Goal: Task Accomplishment & Management: Manage account settings

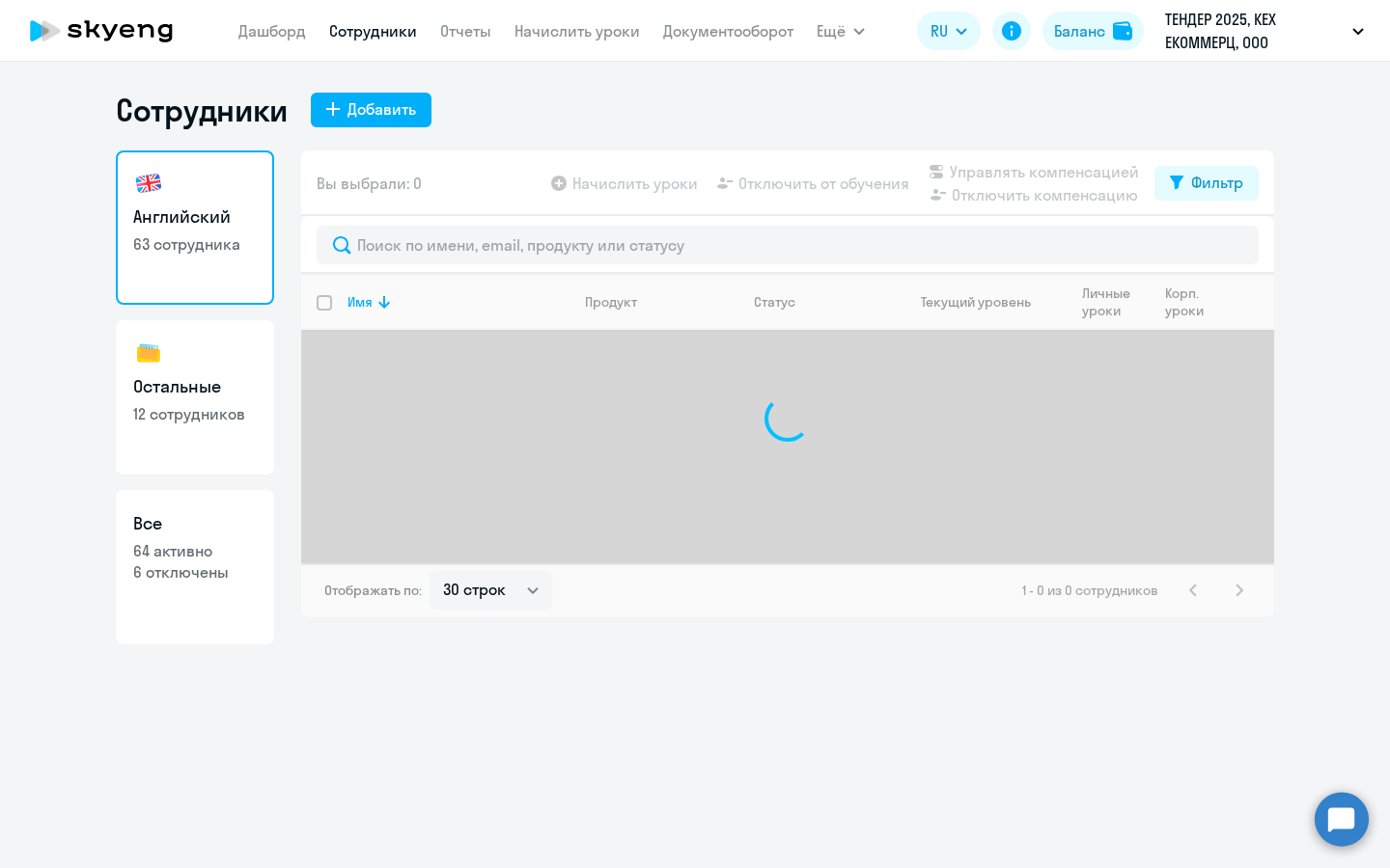
select select "30"
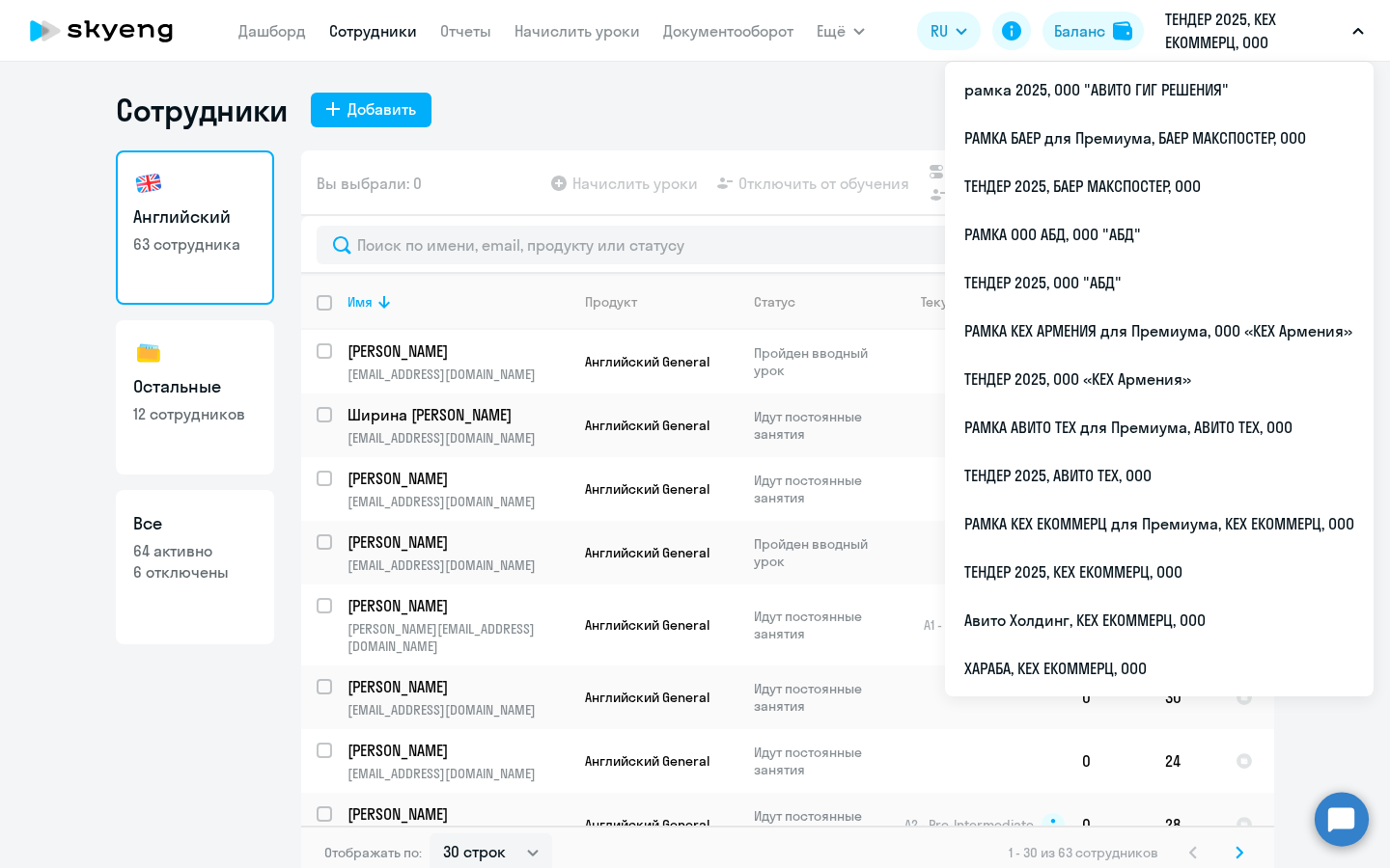
click at [1259, 32] on p "ТЕНДЕР 2025, КЕХ ЕКОММЕРЦ, ООО" at bounding box center [1254, 30] width 180 height 46
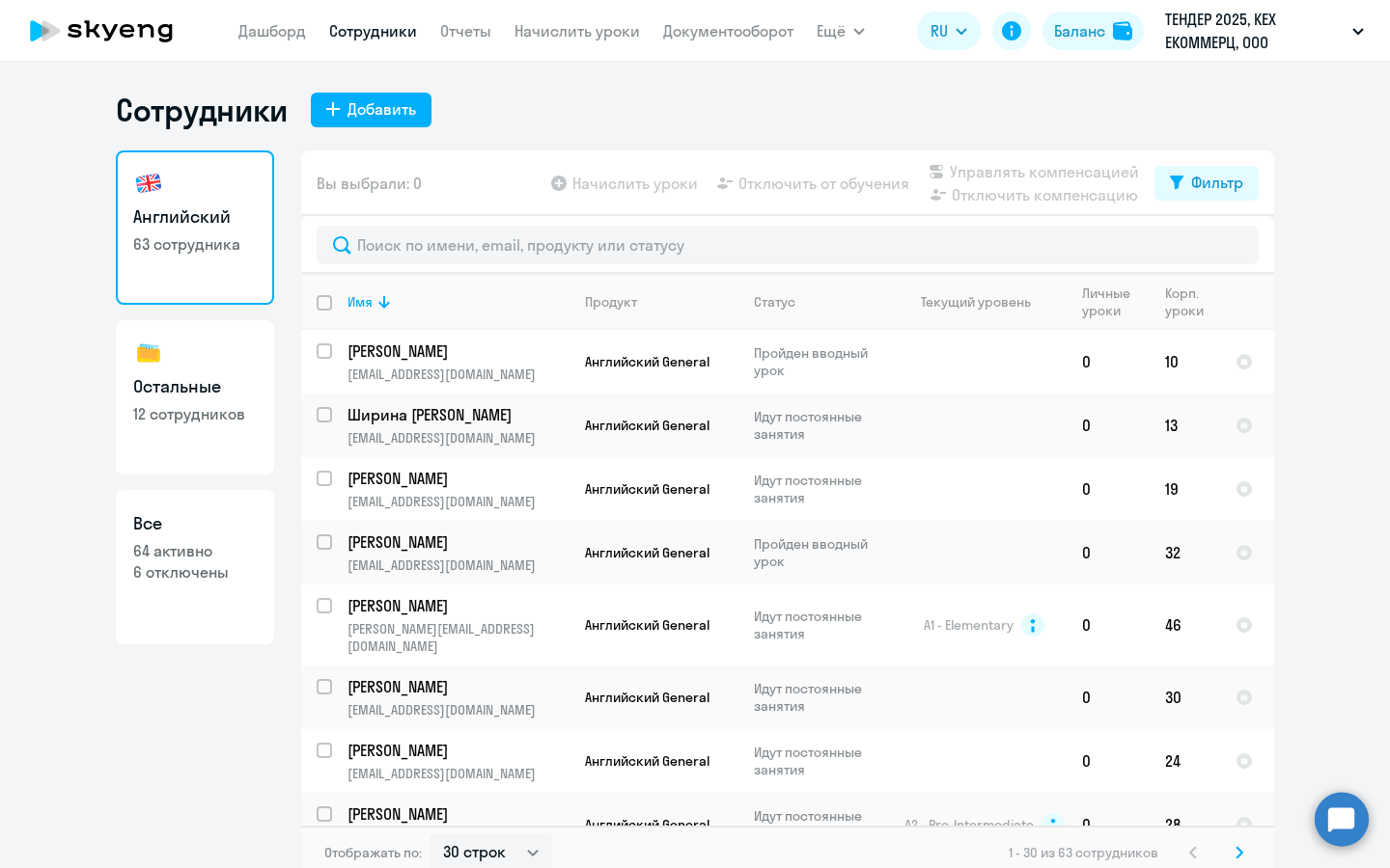
click at [1259, 32] on p "ТЕНДЕР 2025, КЕХ ЕКОММЕРЦ, ООО" at bounding box center [1254, 30] width 180 height 46
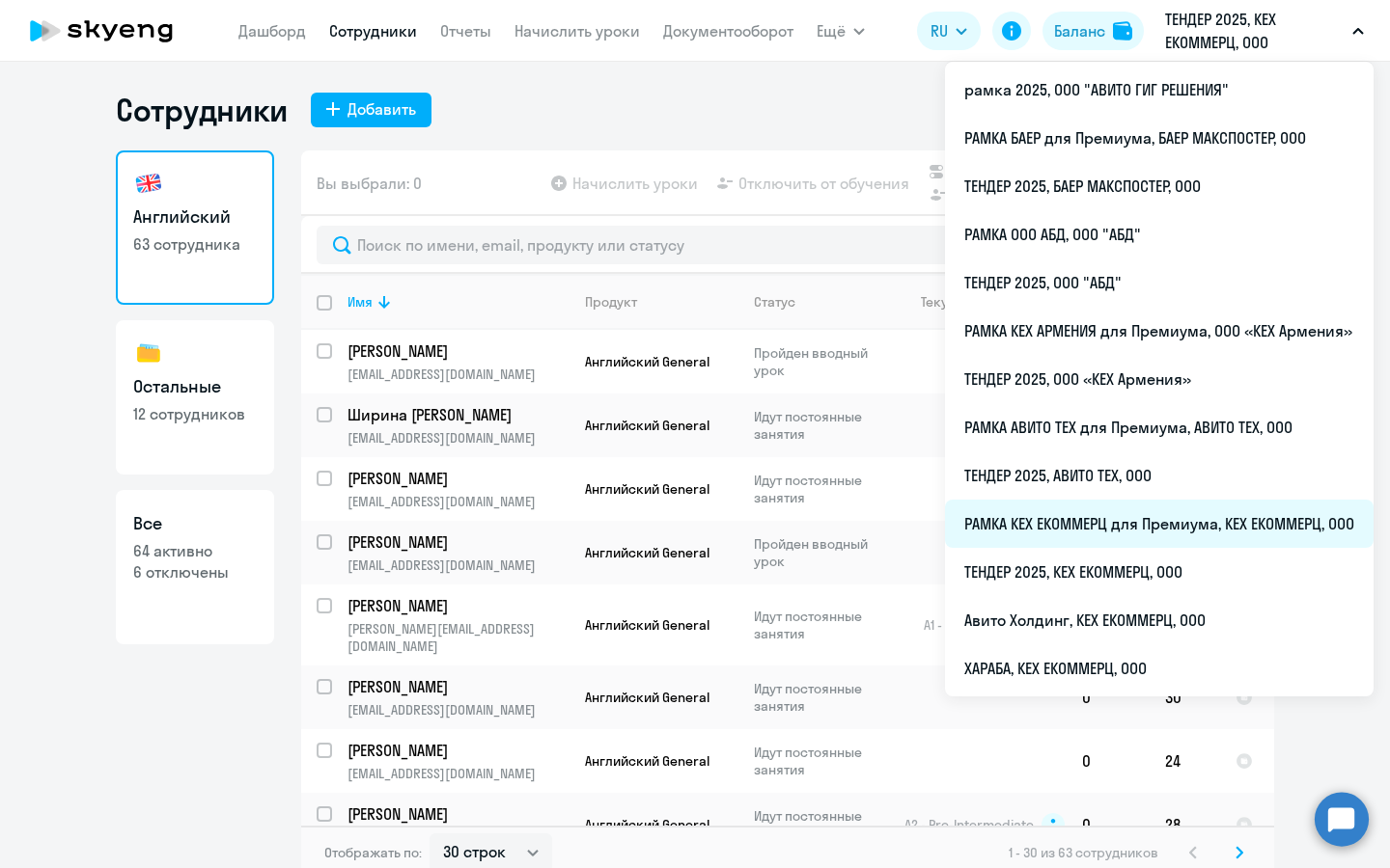
click at [1115, 537] on li "РАМКА КЕХ ЕКОММЕРЦ для Премиума, КЕХ ЕКОММЕРЦ, ООО" at bounding box center [1159, 523] width 428 height 48
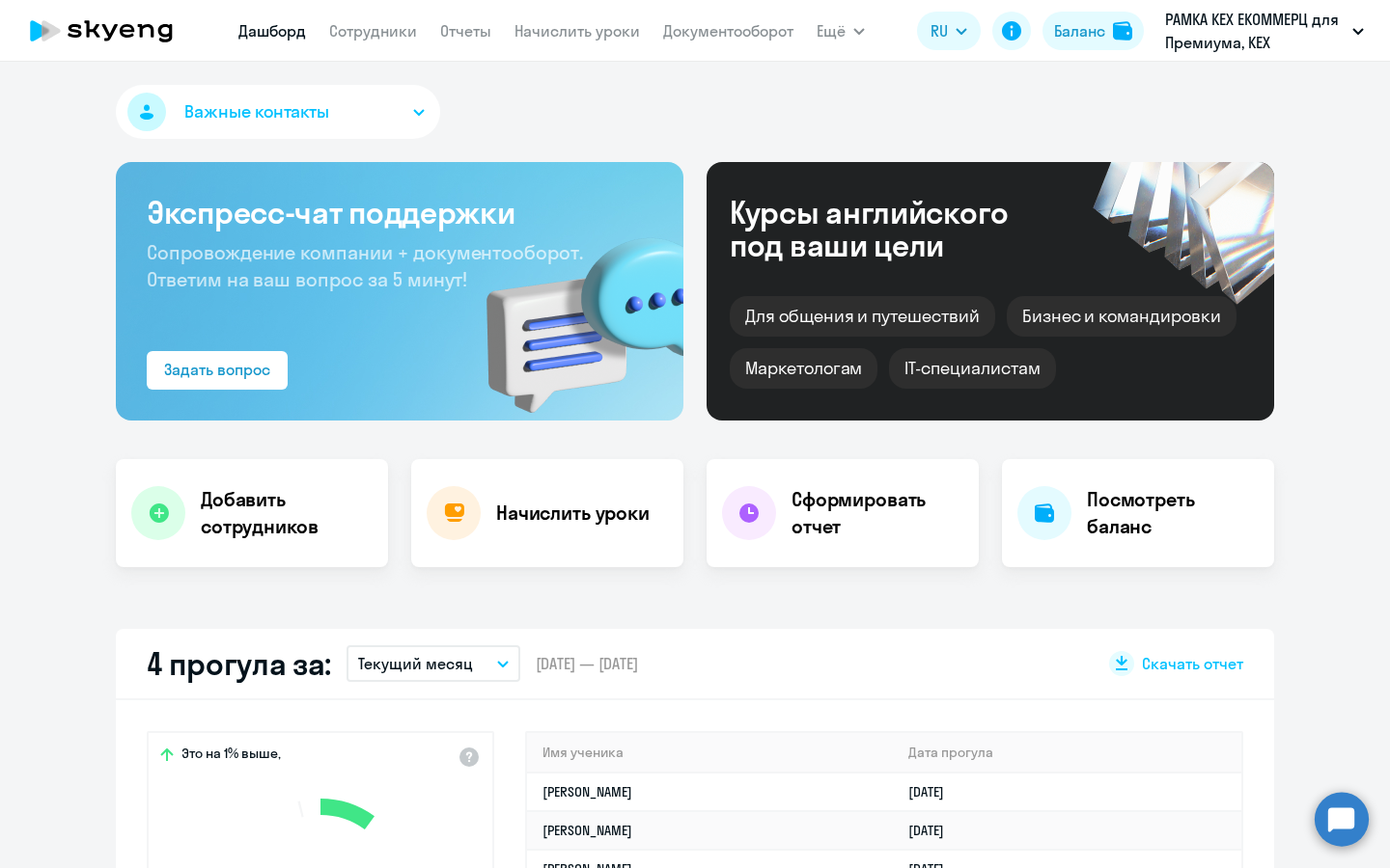
select select "30"
click at [353, 34] on link "Сотрудники" at bounding box center [372, 31] width 87 height 20
select select "30"
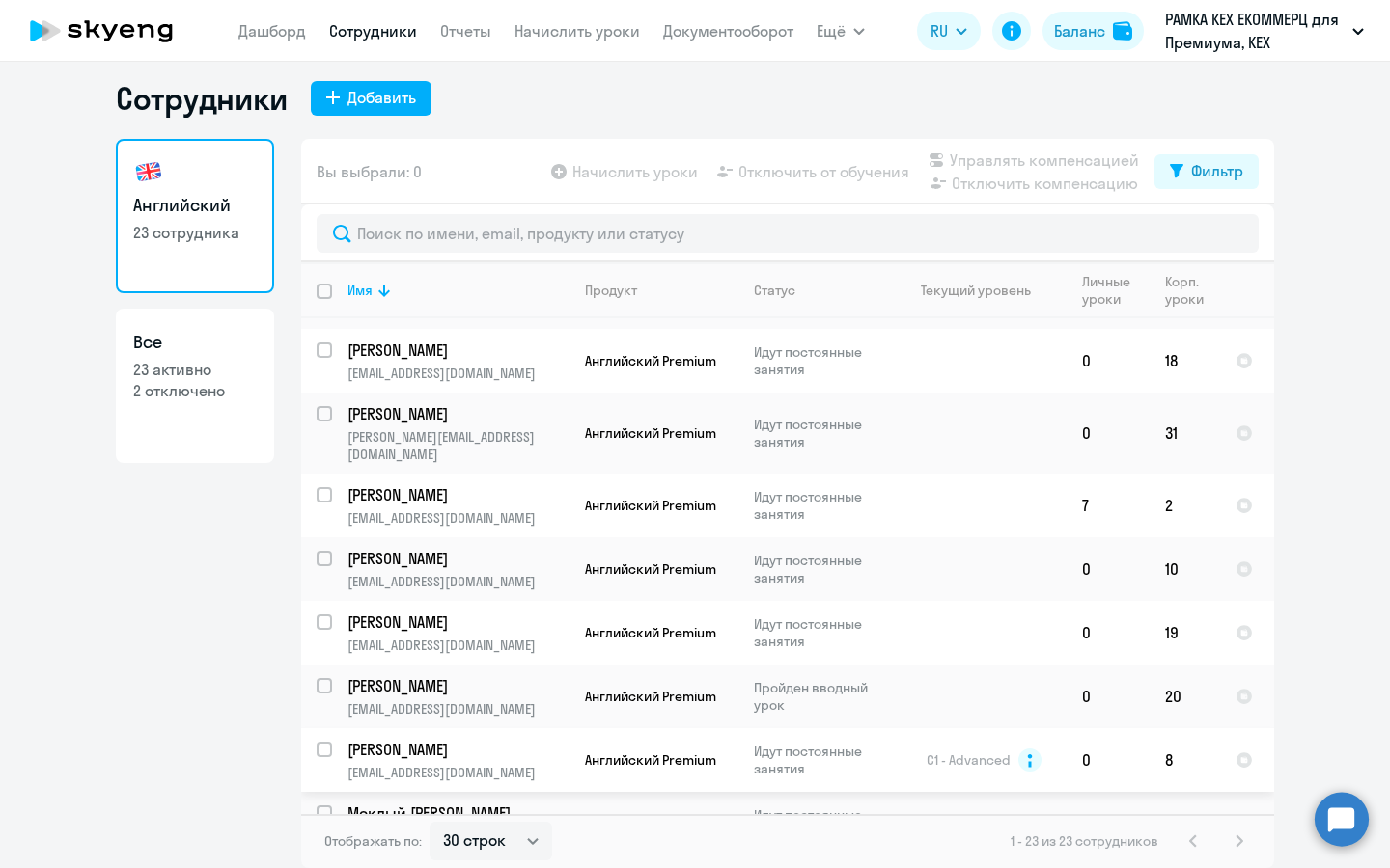
scroll to position [118, 0]
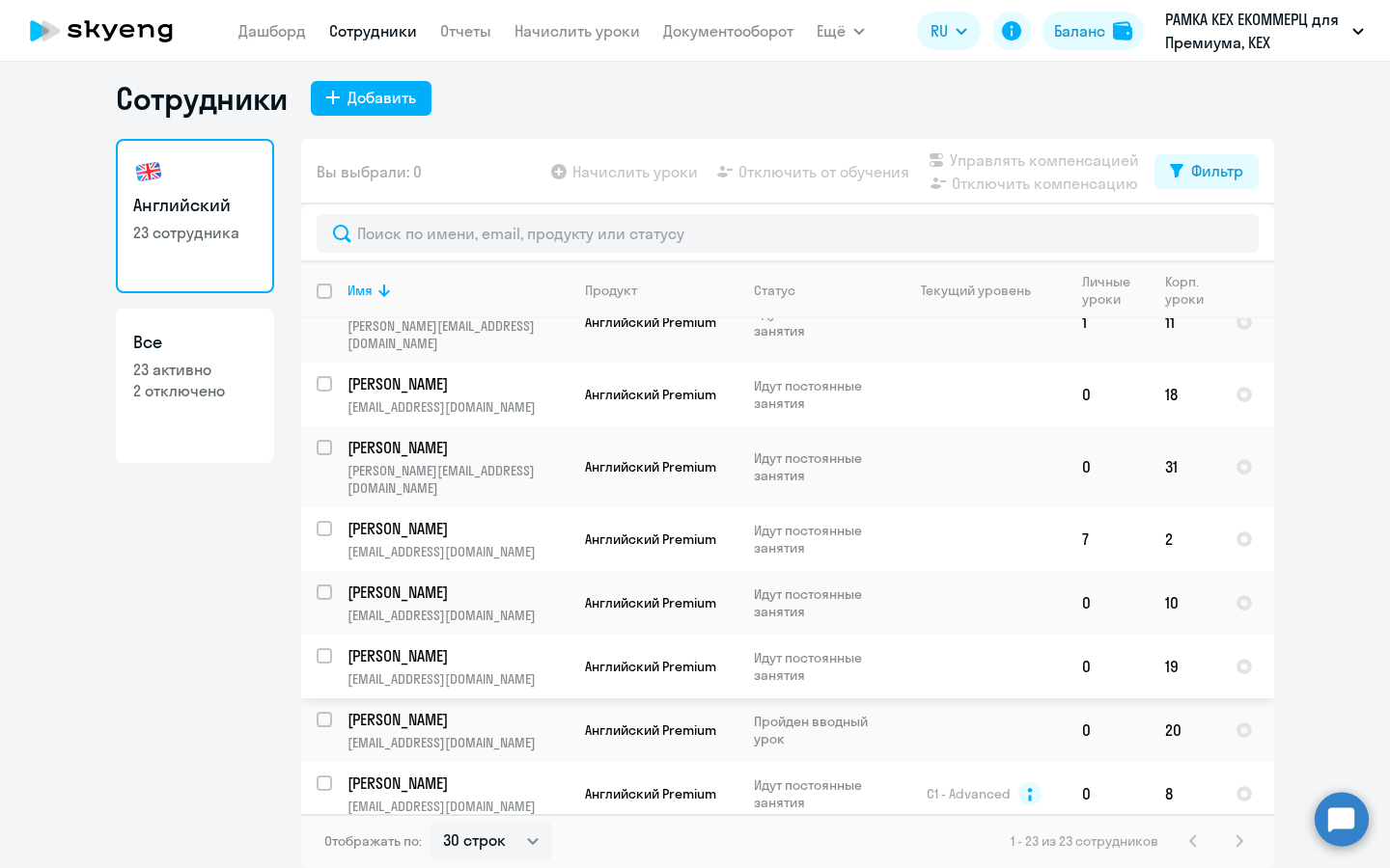
click at [857, 649] on p "Идут постоянные занятия" at bounding box center [819, 666] width 133 height 34
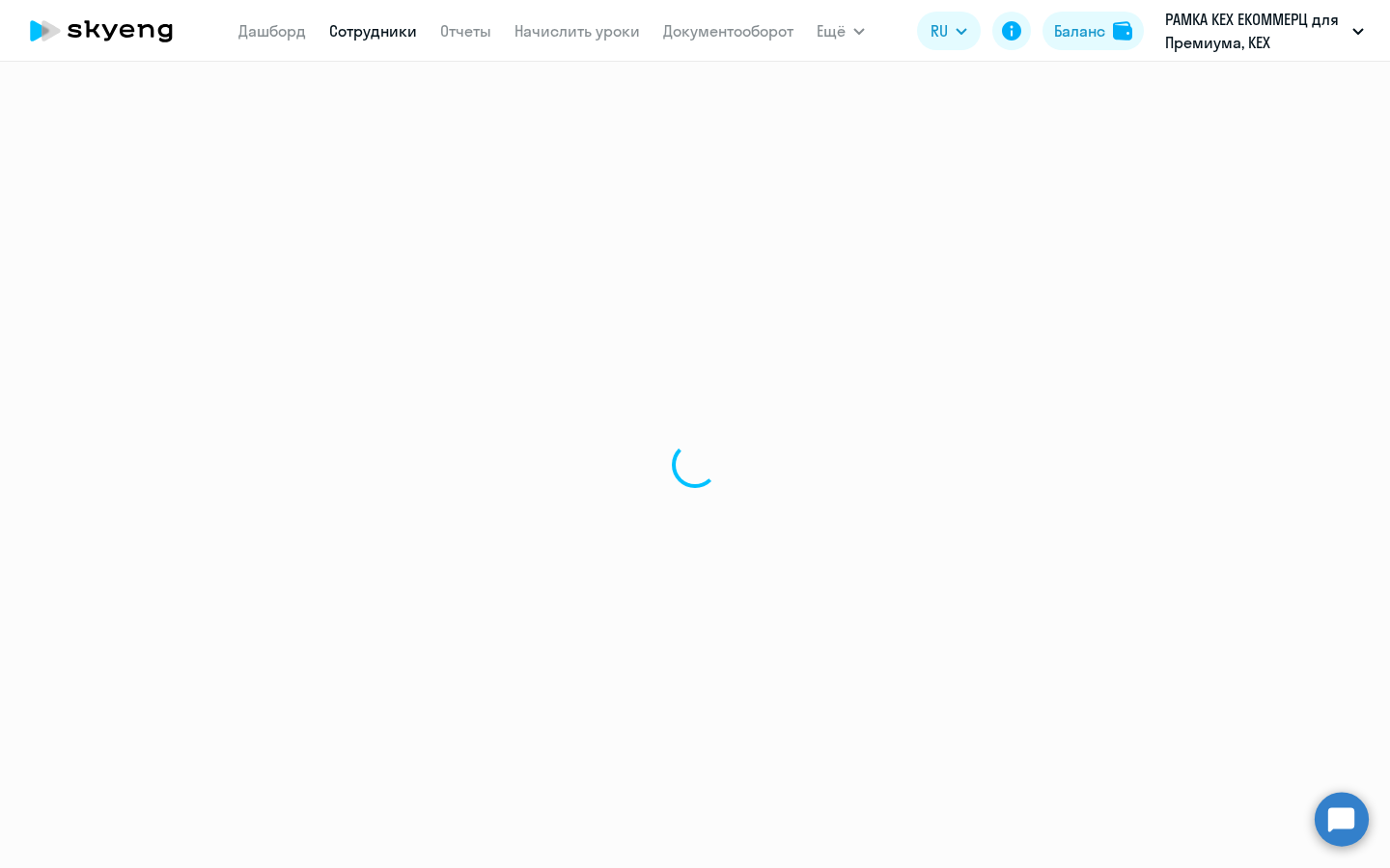
select select "english"
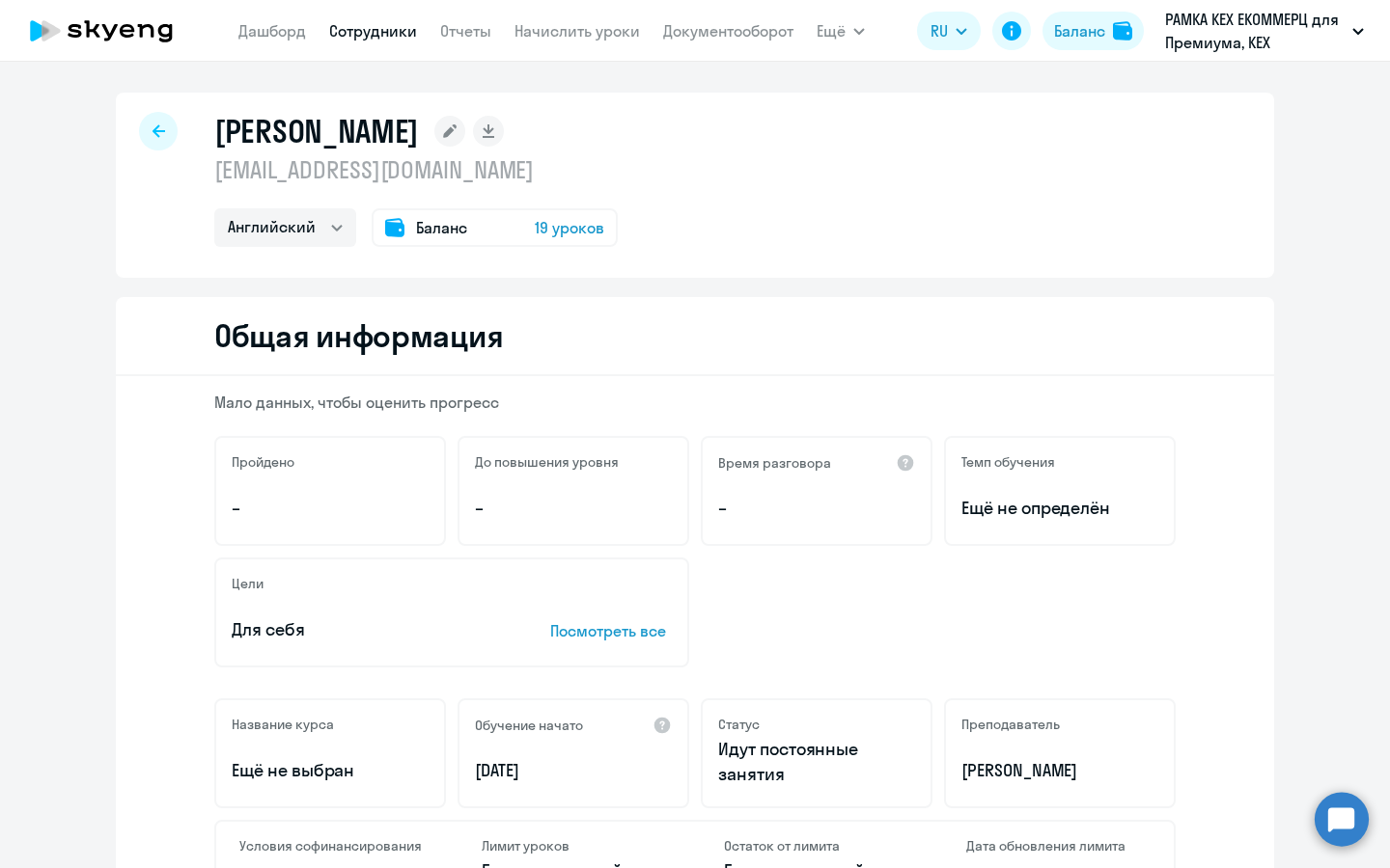
click at [356, 146] on div "[PERSON_NAME]" at bounding box center [416, 131] width 404 height 38
click at [434, 132] on rect at bounding box center [449, 131] width 30 height 30
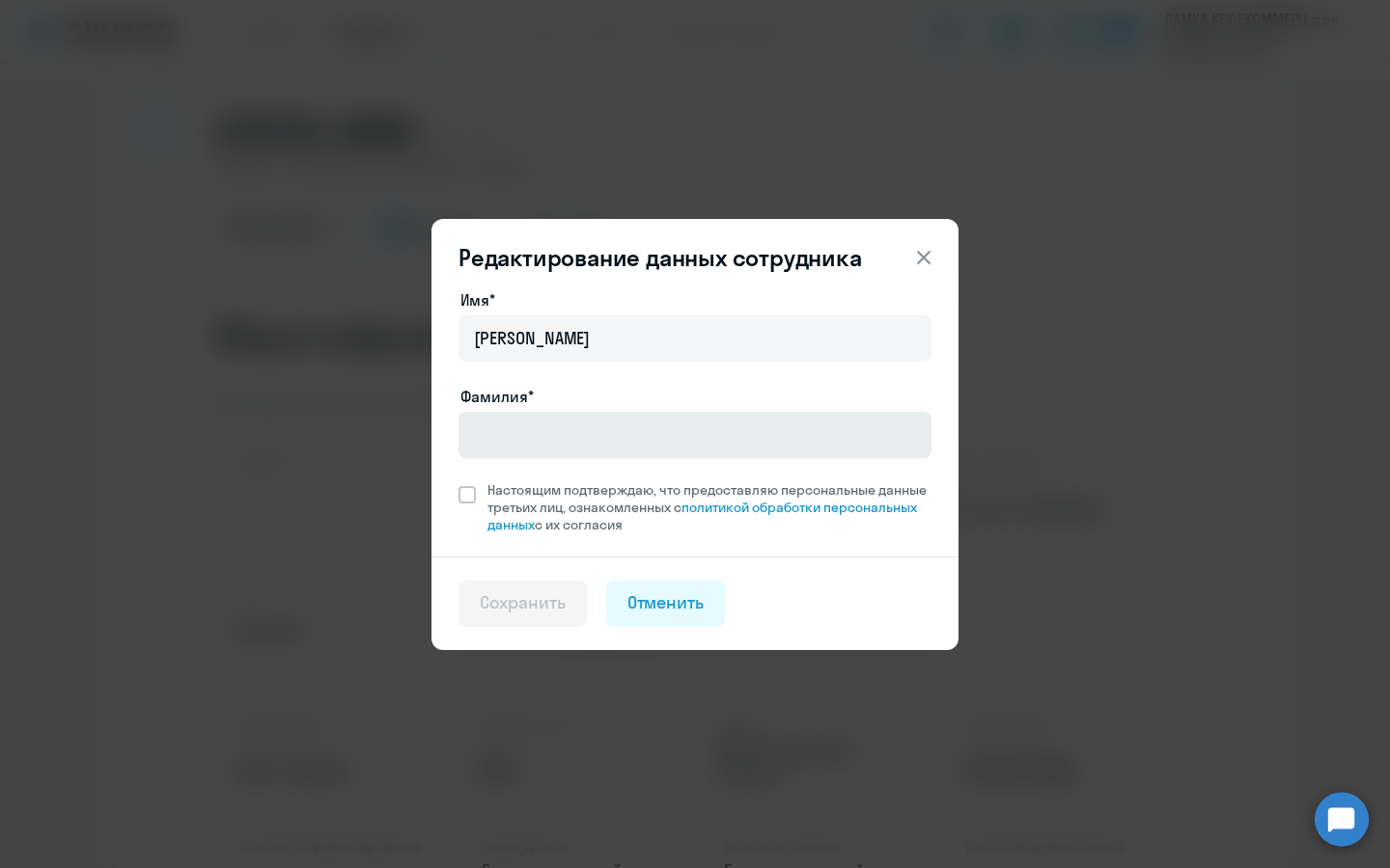
click at [597, 412] on div "Фамилия*" at bounding box center [695, 425] width 473 height 81
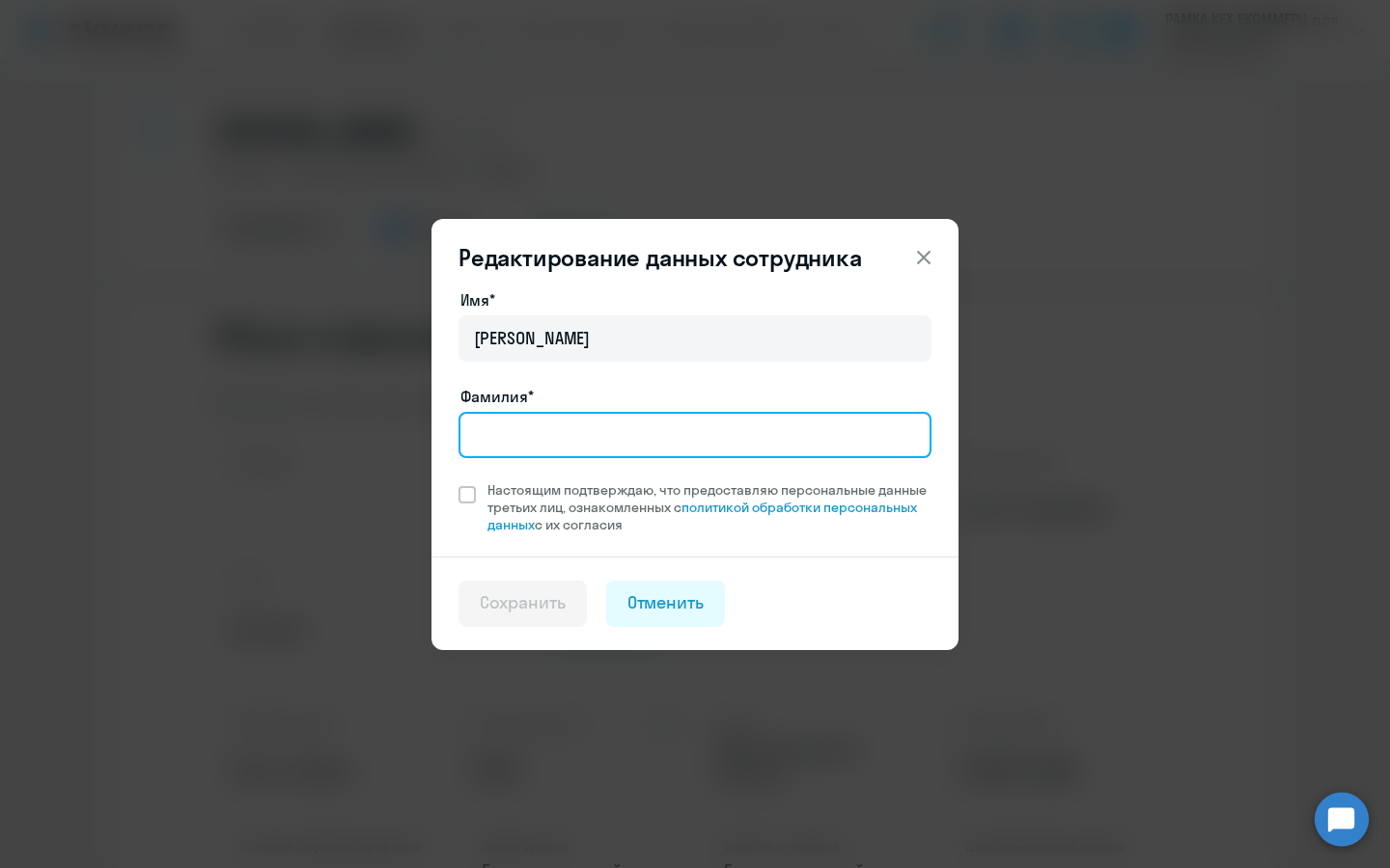
click at [599, 429] on input "Фамилия*" at bounding box center [695, 434] width 473 height 46
type input "[PERSON_NAME]"
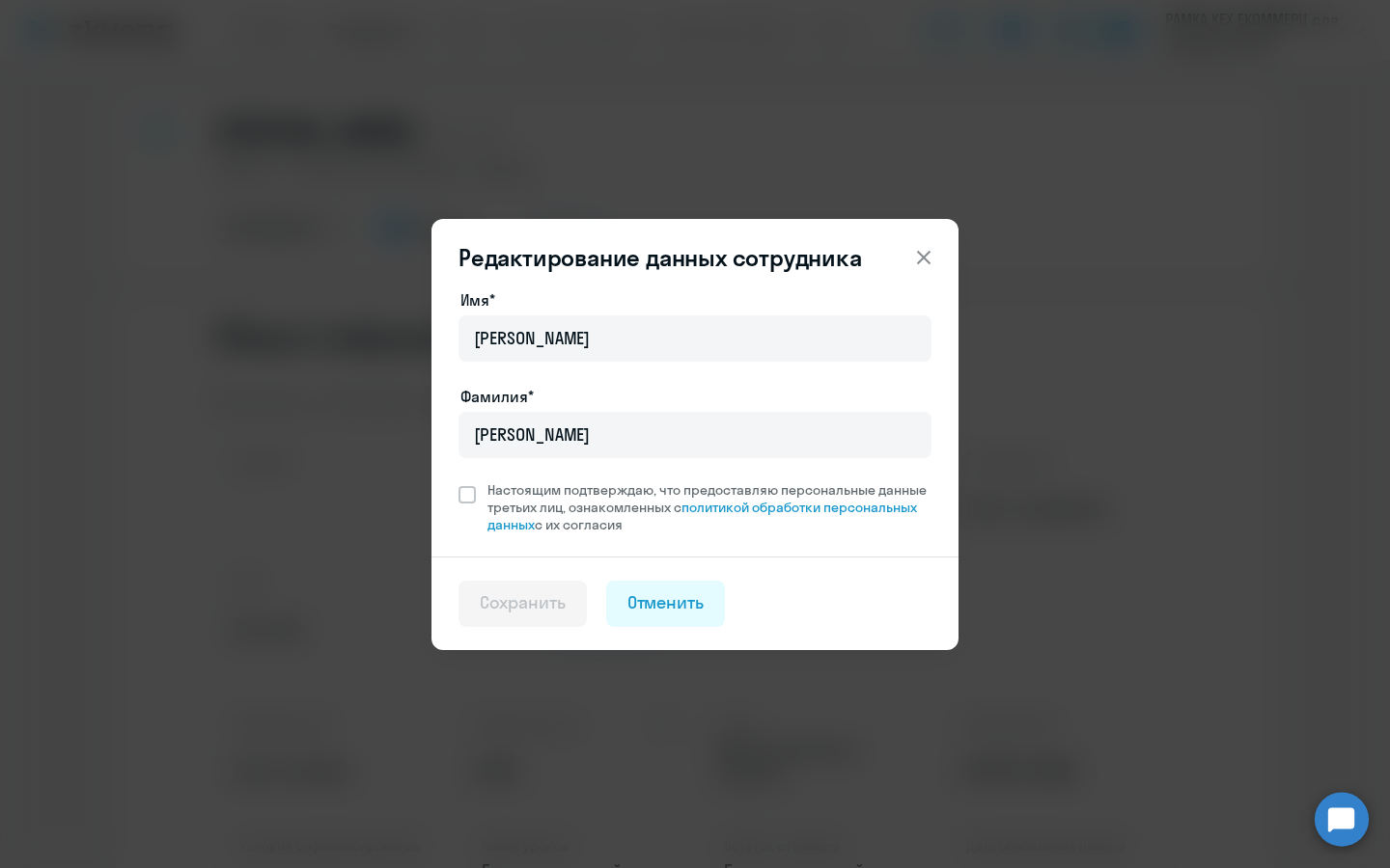
drag, startPoint x: 562, startPoint y: 493, endPoint x: 551, endPoint y: 564, distance: 71.8
click at [562, 493] on span "Настоящим подтверждаю, что предоставляю персональные данные третьих лиц, ознако…" at bounding box center [709, 507] width 444 height 52
click at [459, 481] on input "Настоящим подтверждаю, что предоставляю персональные данные третьих лиц, ознако…" at bounding box center [458, 480] width 1 height 1
checkbox input "true"
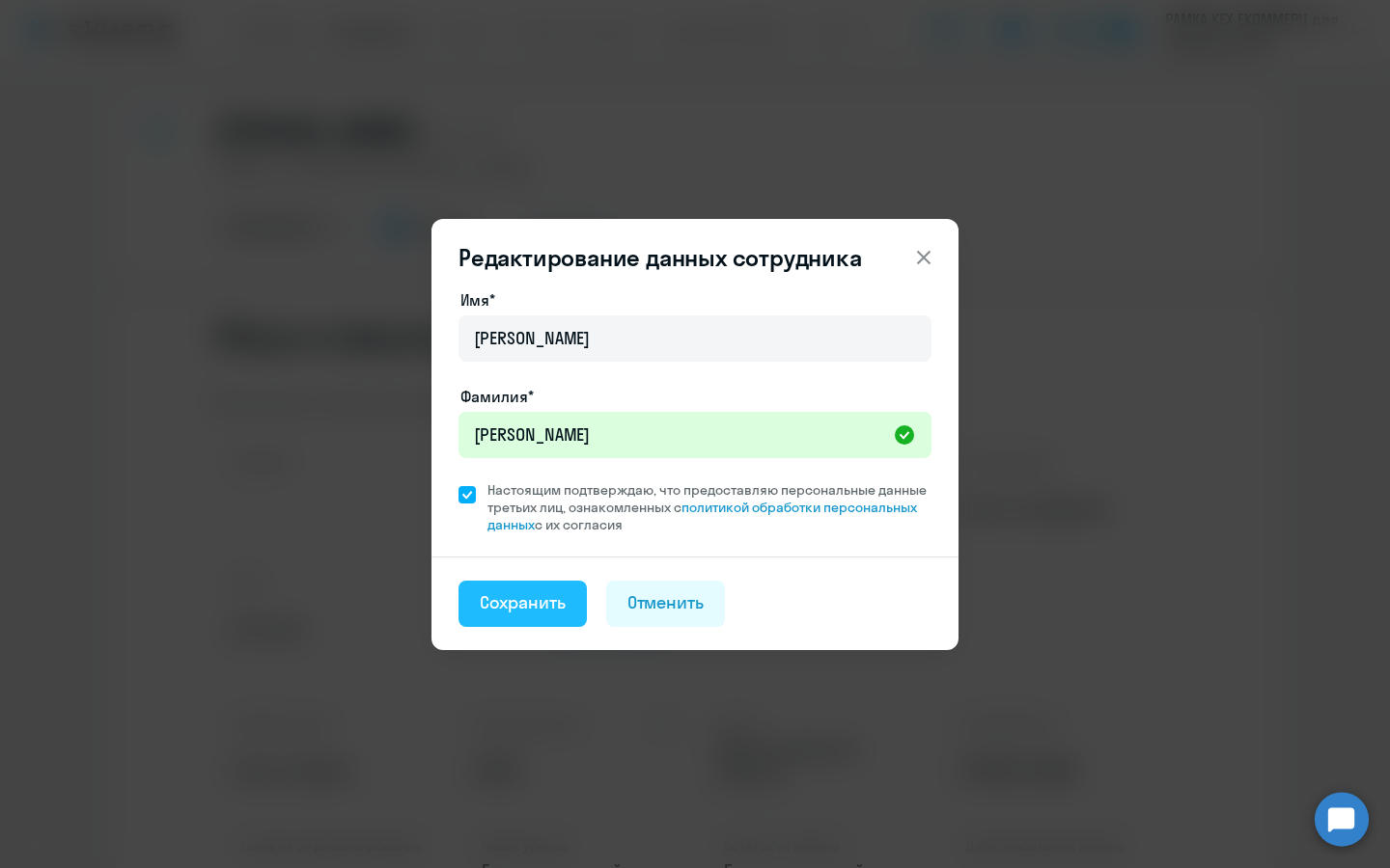
click at [540, 617] on button "Сохранить" at bounding box center [523, 603] width 129 height 46
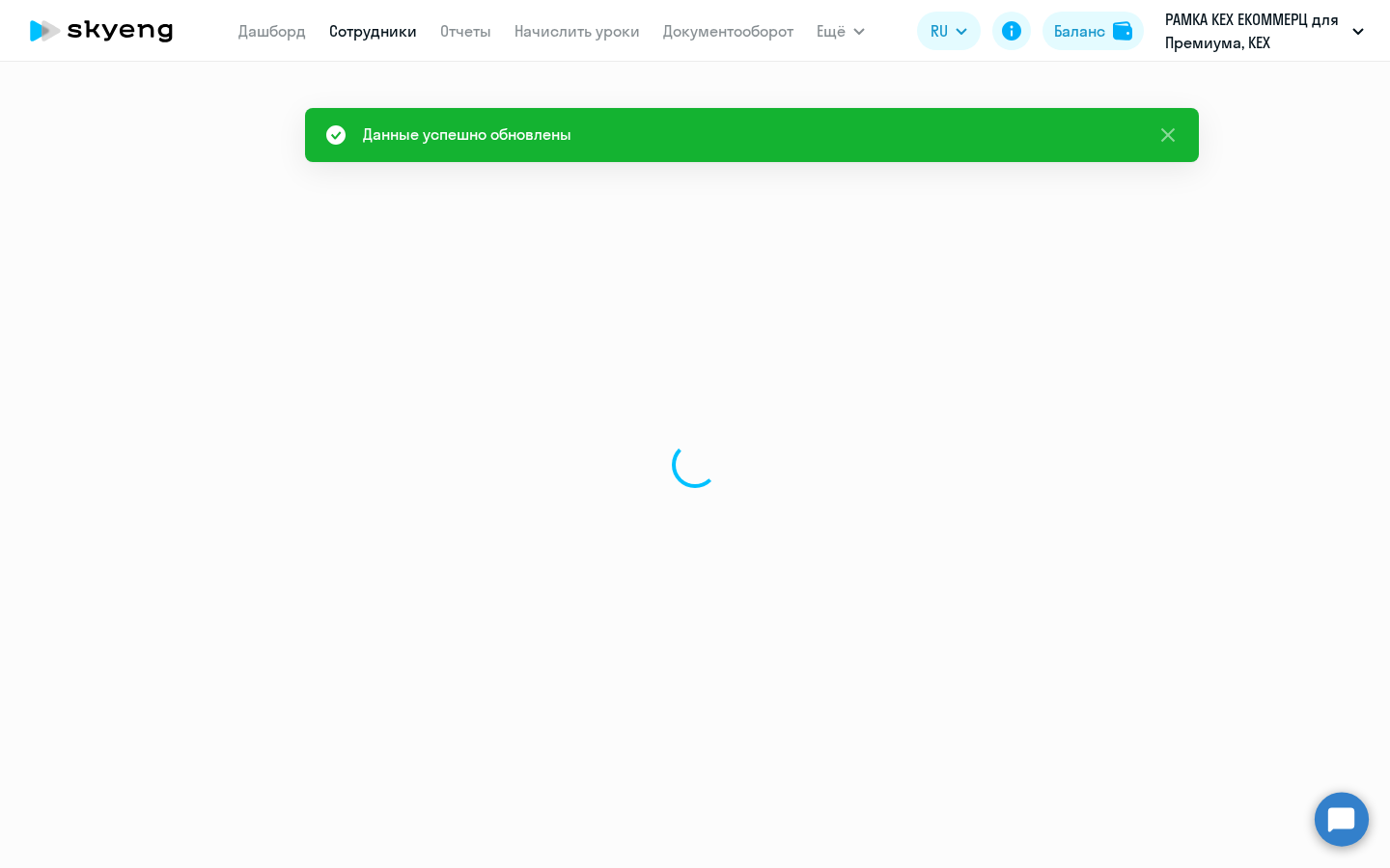
select select "english"
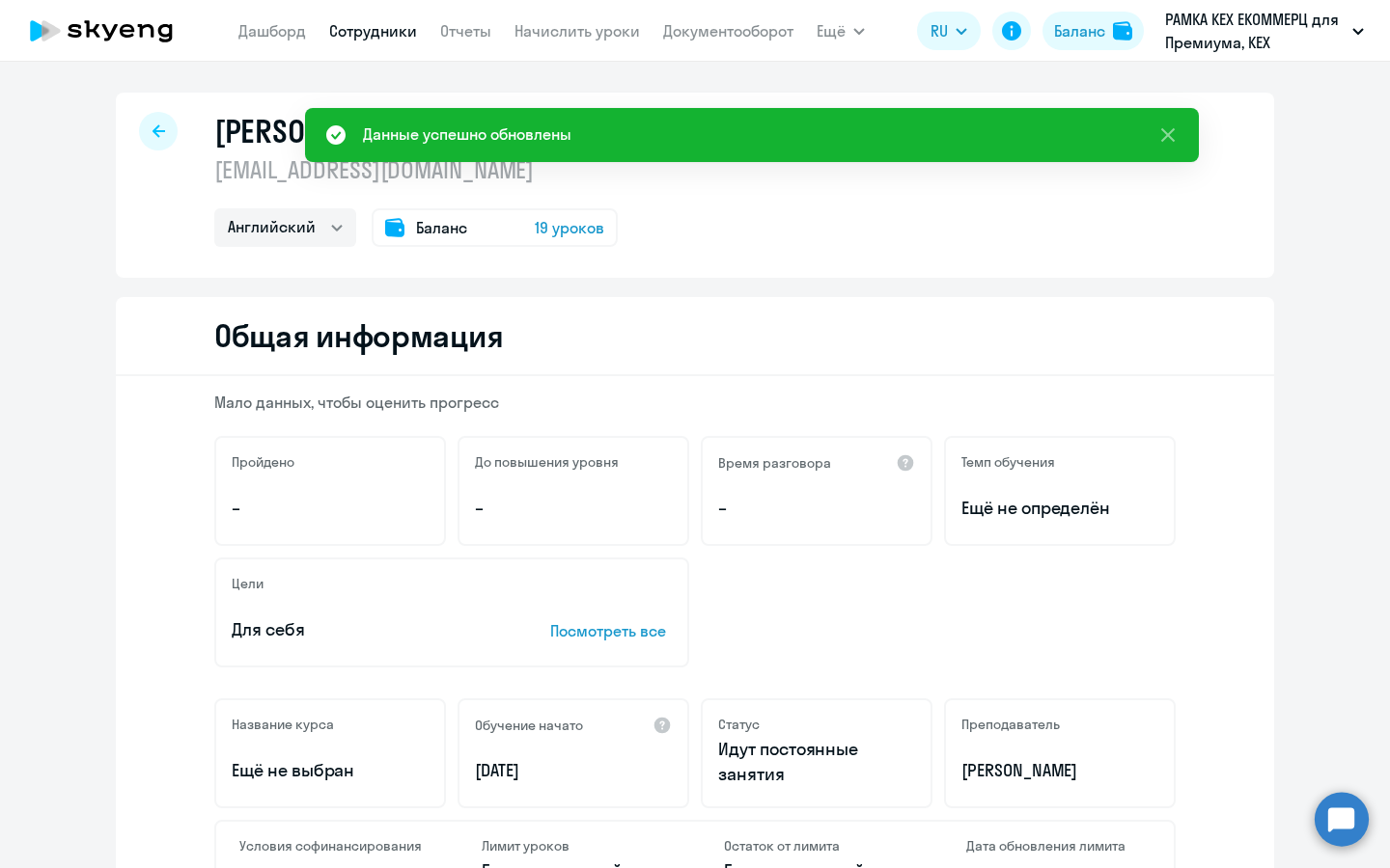
click at [156, 137] on div at bounding box center [157, 131] width 38 height 38
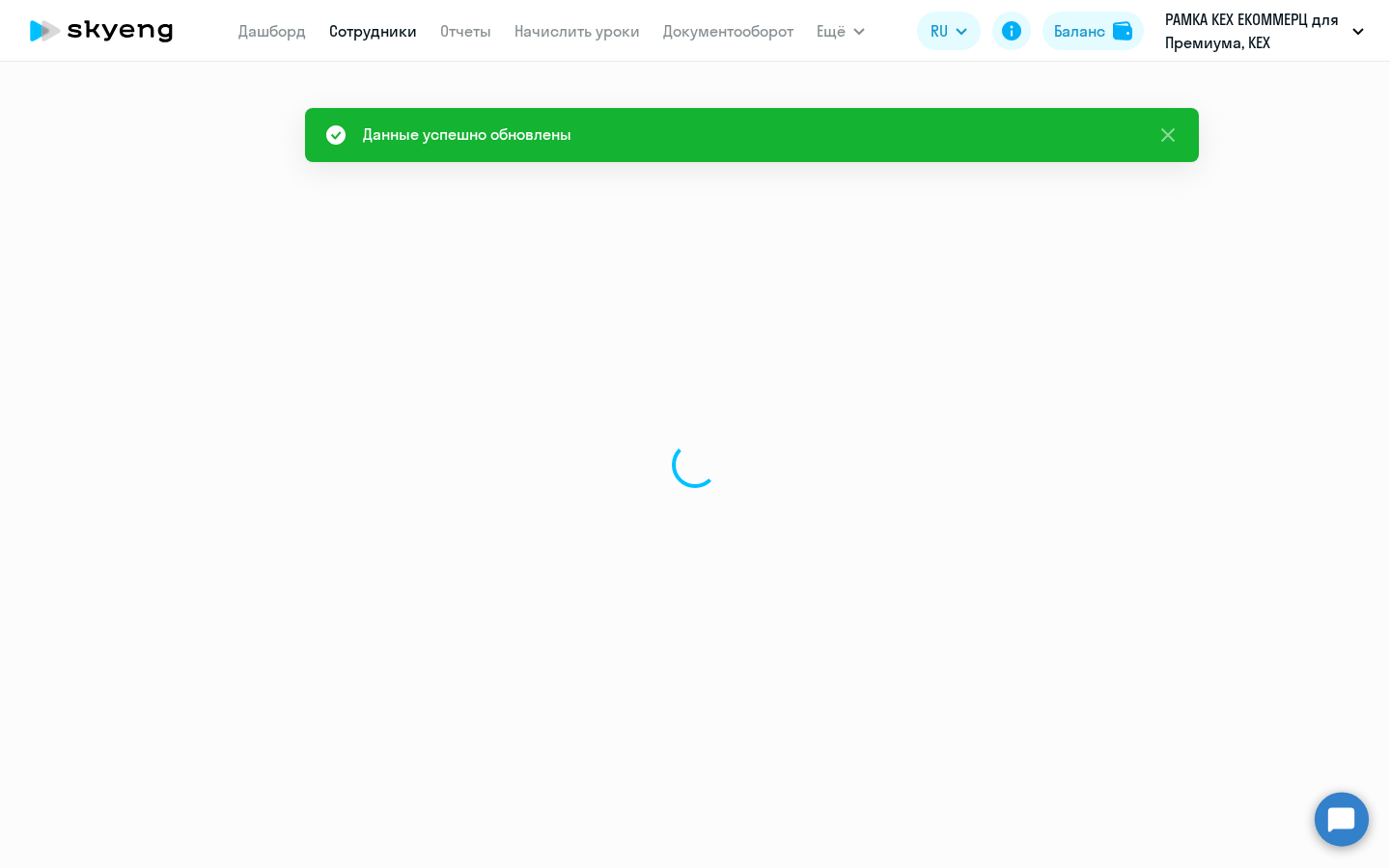
select select "30"
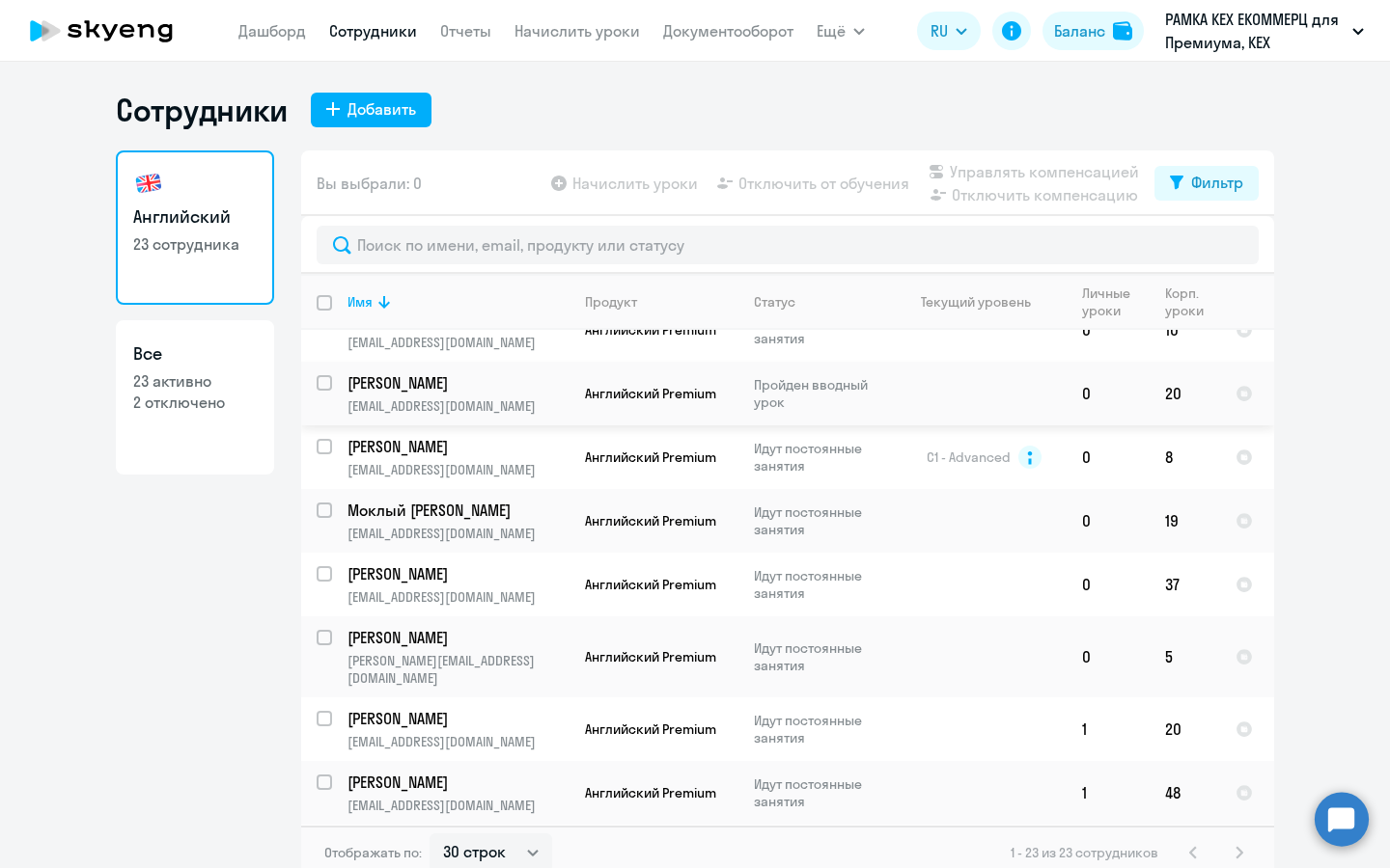
scroll to position [475, 0]
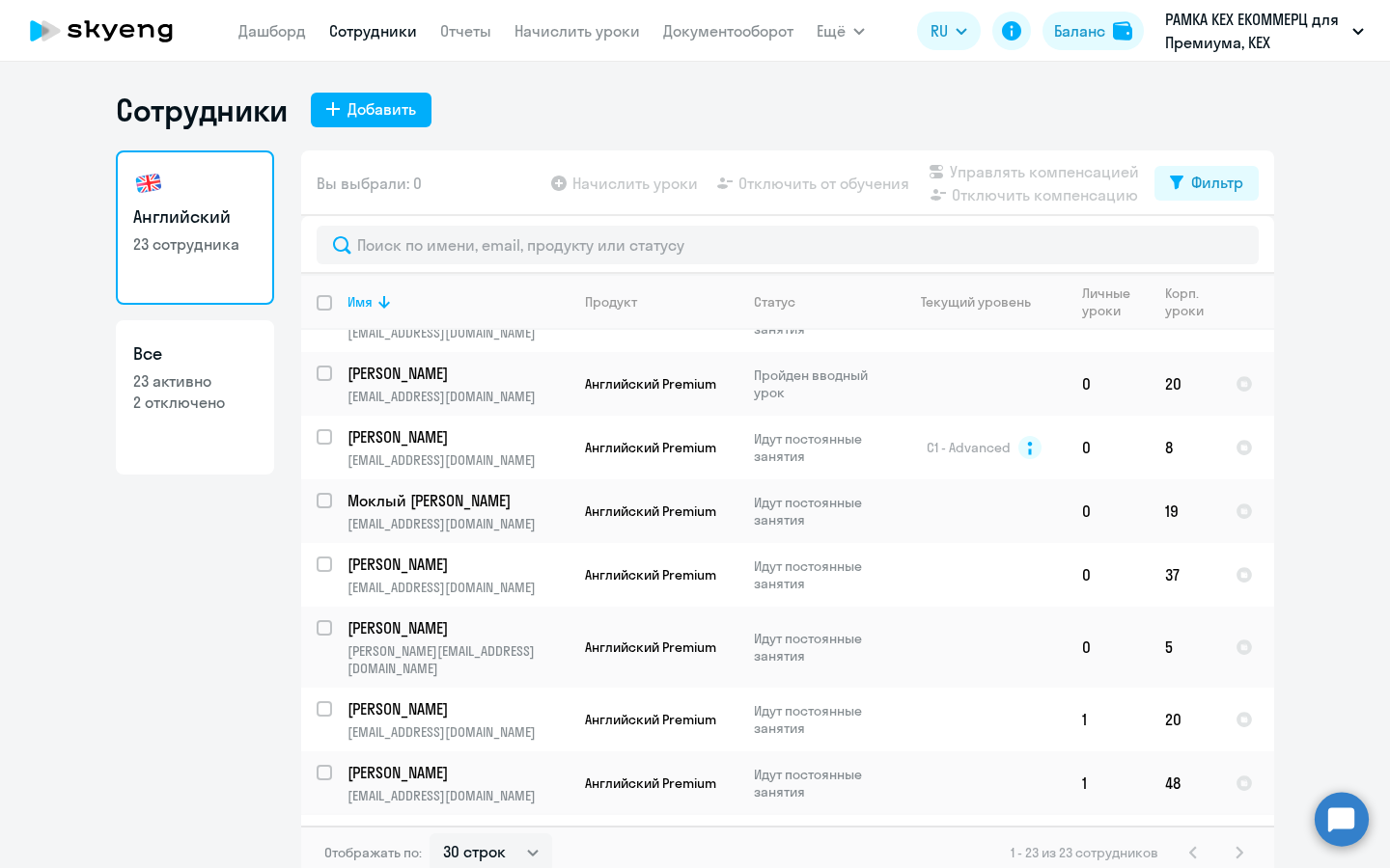
click at [654, 839] on span "Английский Premium" at bounding box center [650, 847] width 132 height 18
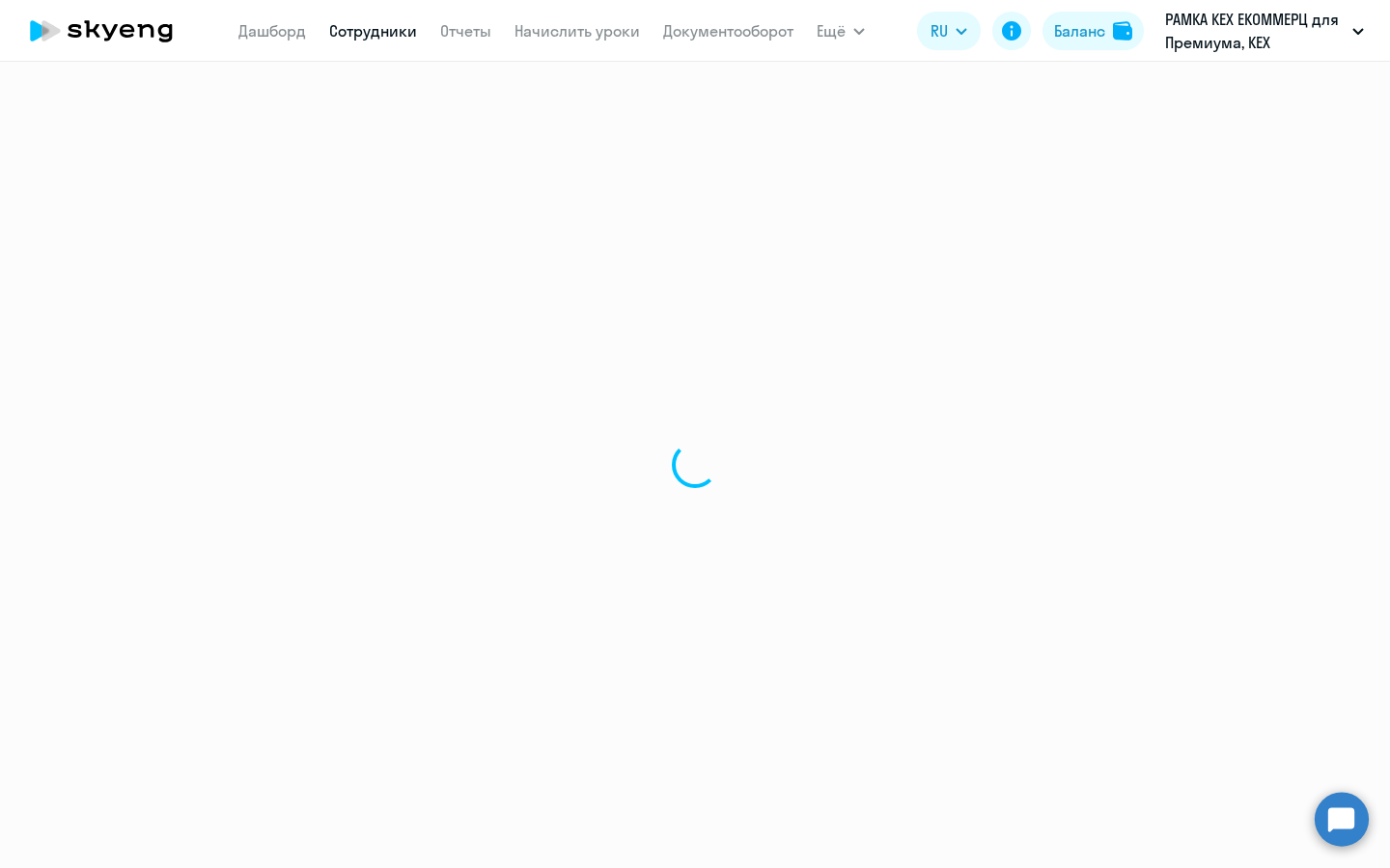
select select "english"
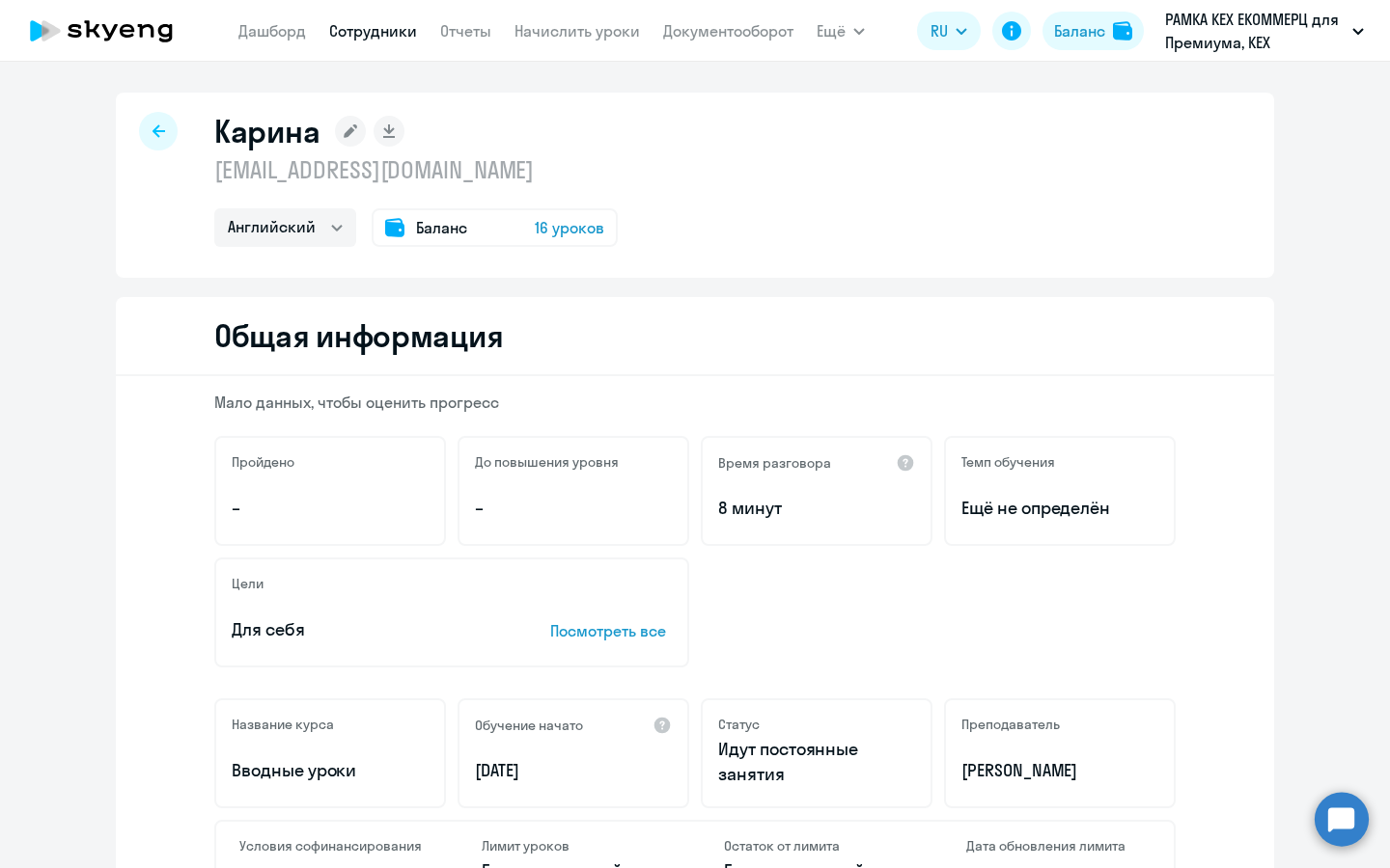
click at [335, 136] on rect at bounding box center [350, 131] width 30 height 30
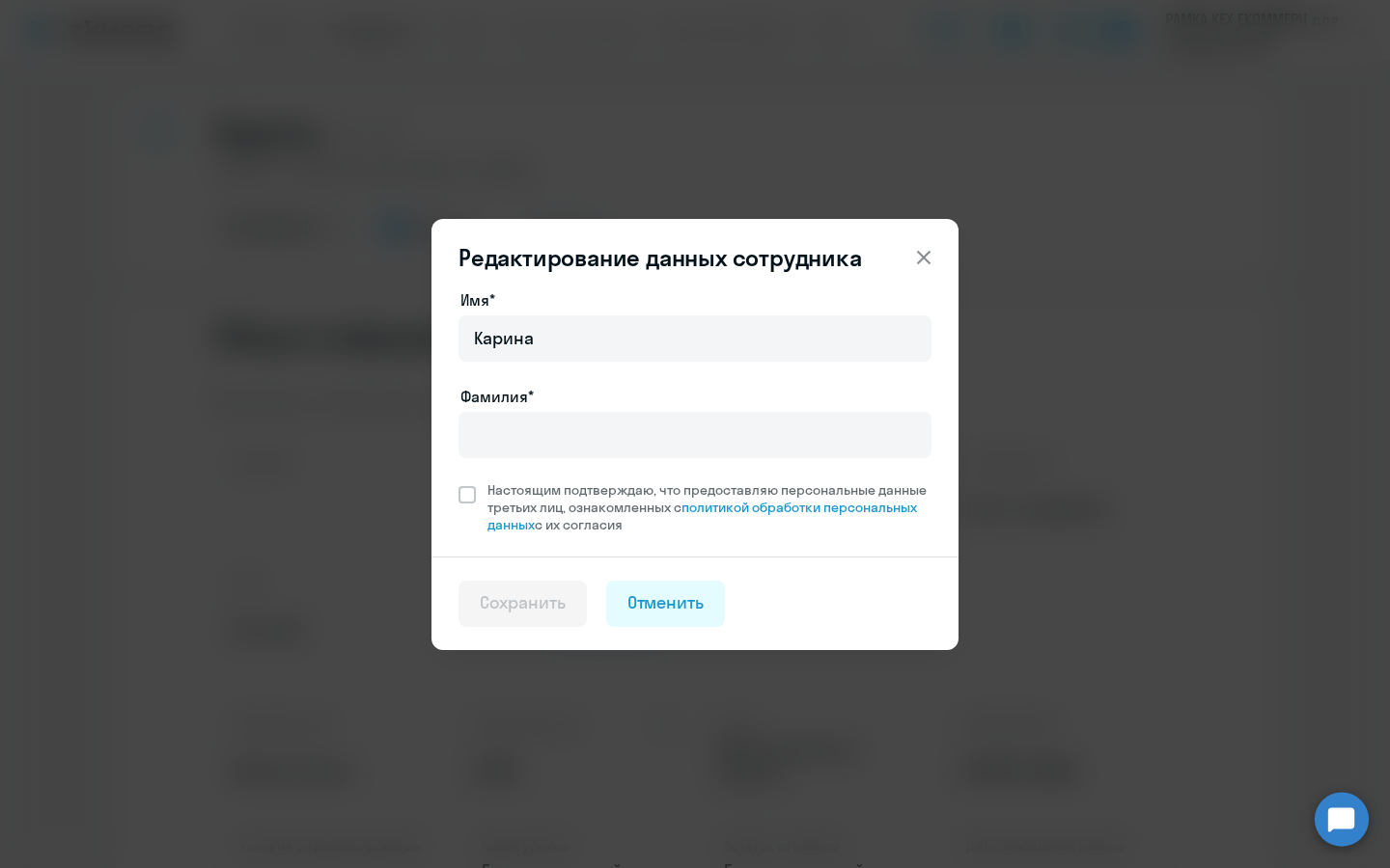
click at [580, 407] on div "Фамилия*" at bounding box center [695, 397] width 473 height 24
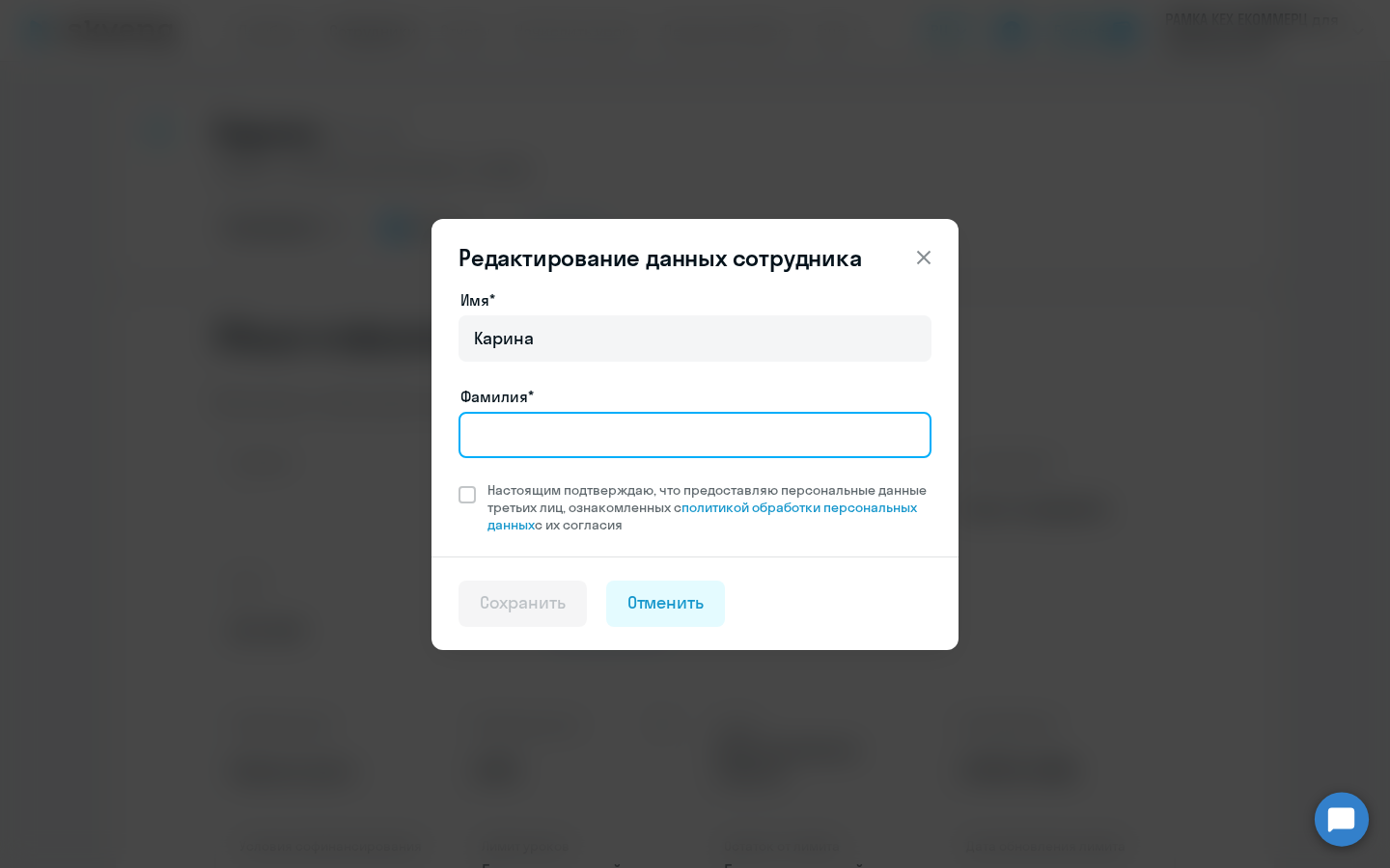
click at [582, 427] on input "Фамилия*" at bounding box center [695, 434] width 473 height 46
type input "[PERSON_NAME]"
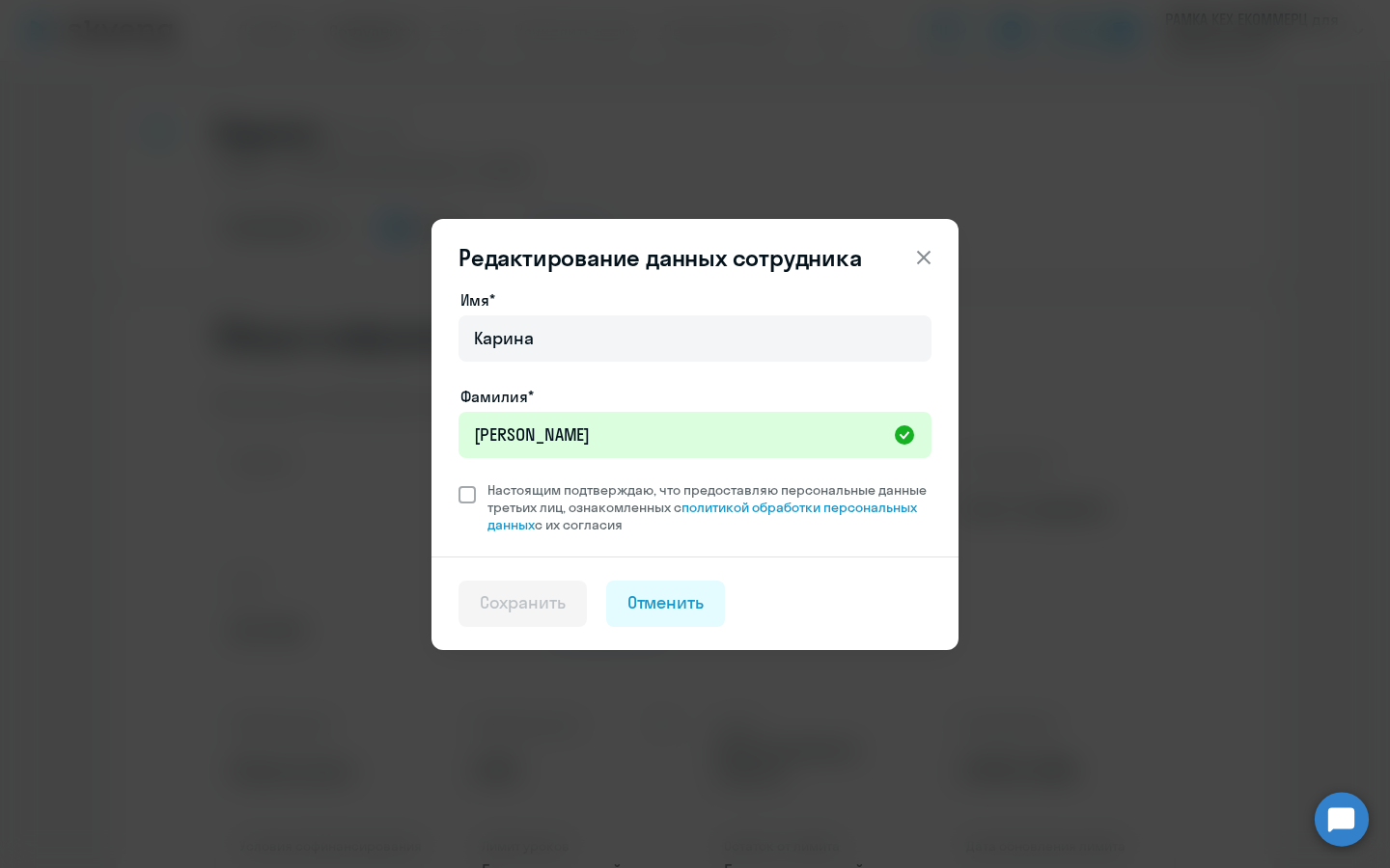
click at [618, 525] on span "Настоящим подтверждаю, что предоставляю персональные данные третьих лиц, ознако…" at bounding box center [709, 507] width 444 height 52
click at [459, 481] on input "Настоящим подтверждаю, что предоставляю персональные данные третьих лиц, ознако…" at bounding box center [458, 480] width 1 height 1
checkbox input "true"
click at [514, 602] on div "Сохранить" at bounding box center [522, 603] width 85 height 26
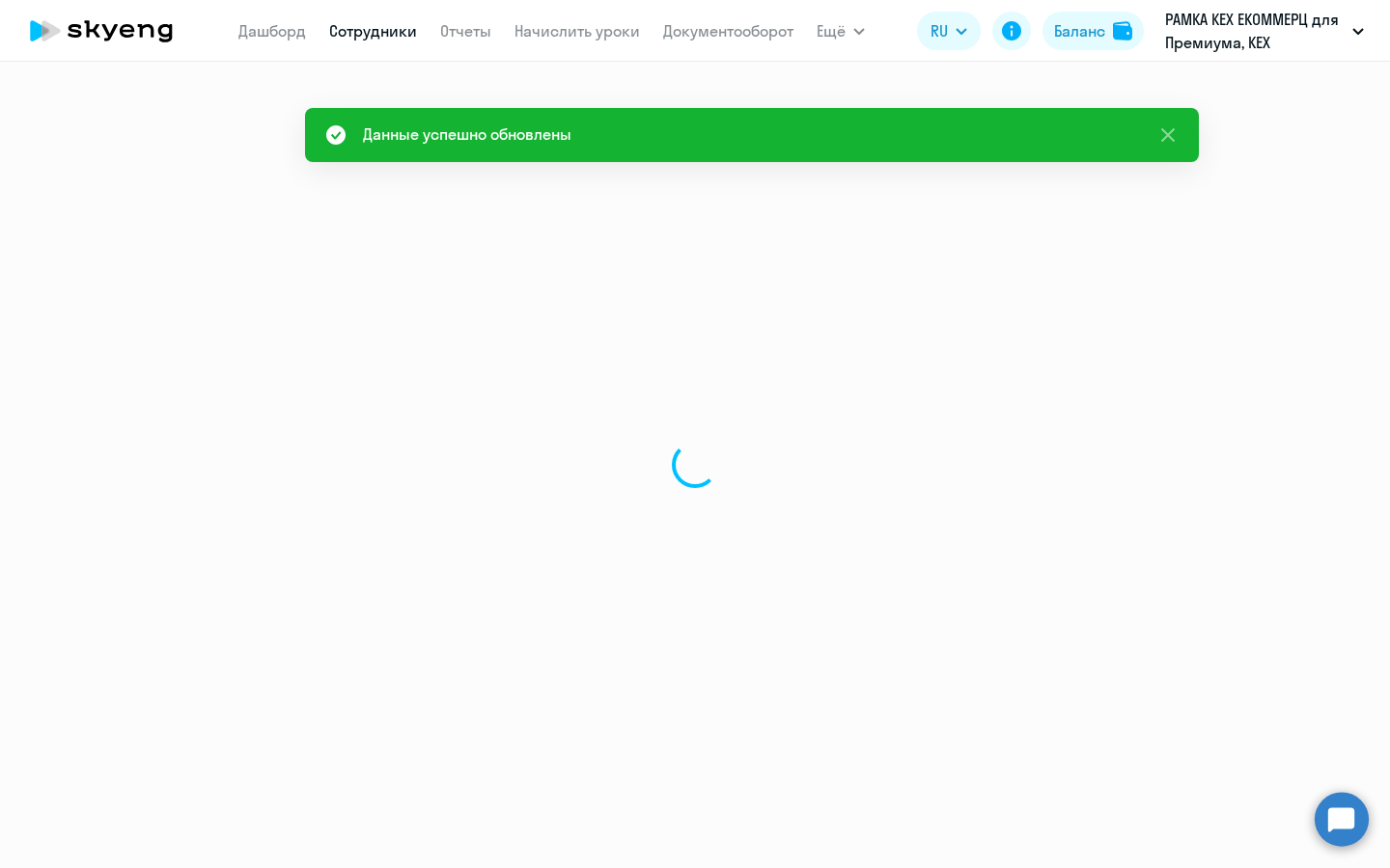
select select "english"
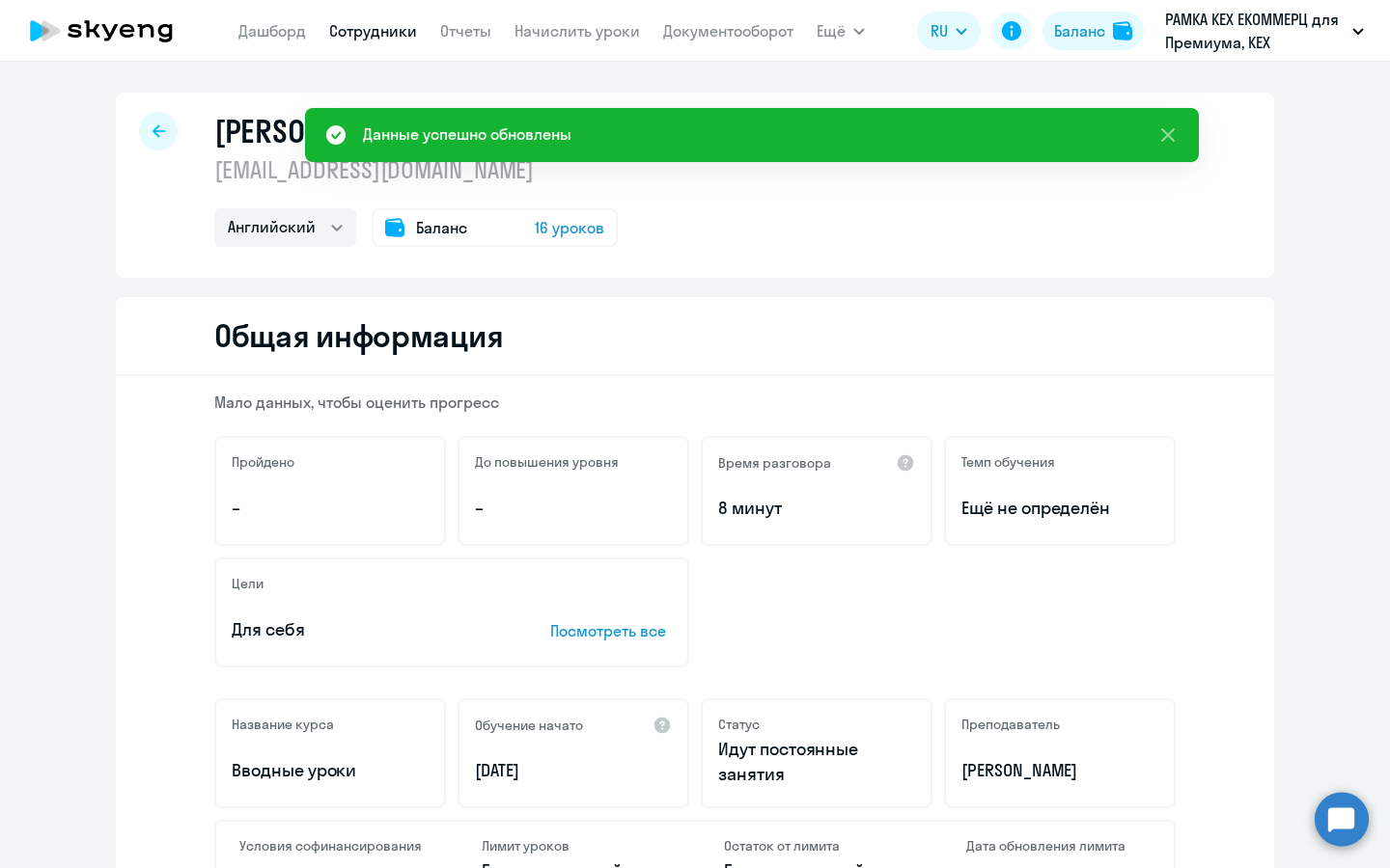
click at [162, 142] on div at bounding box center [157, 131] width 38 height 38
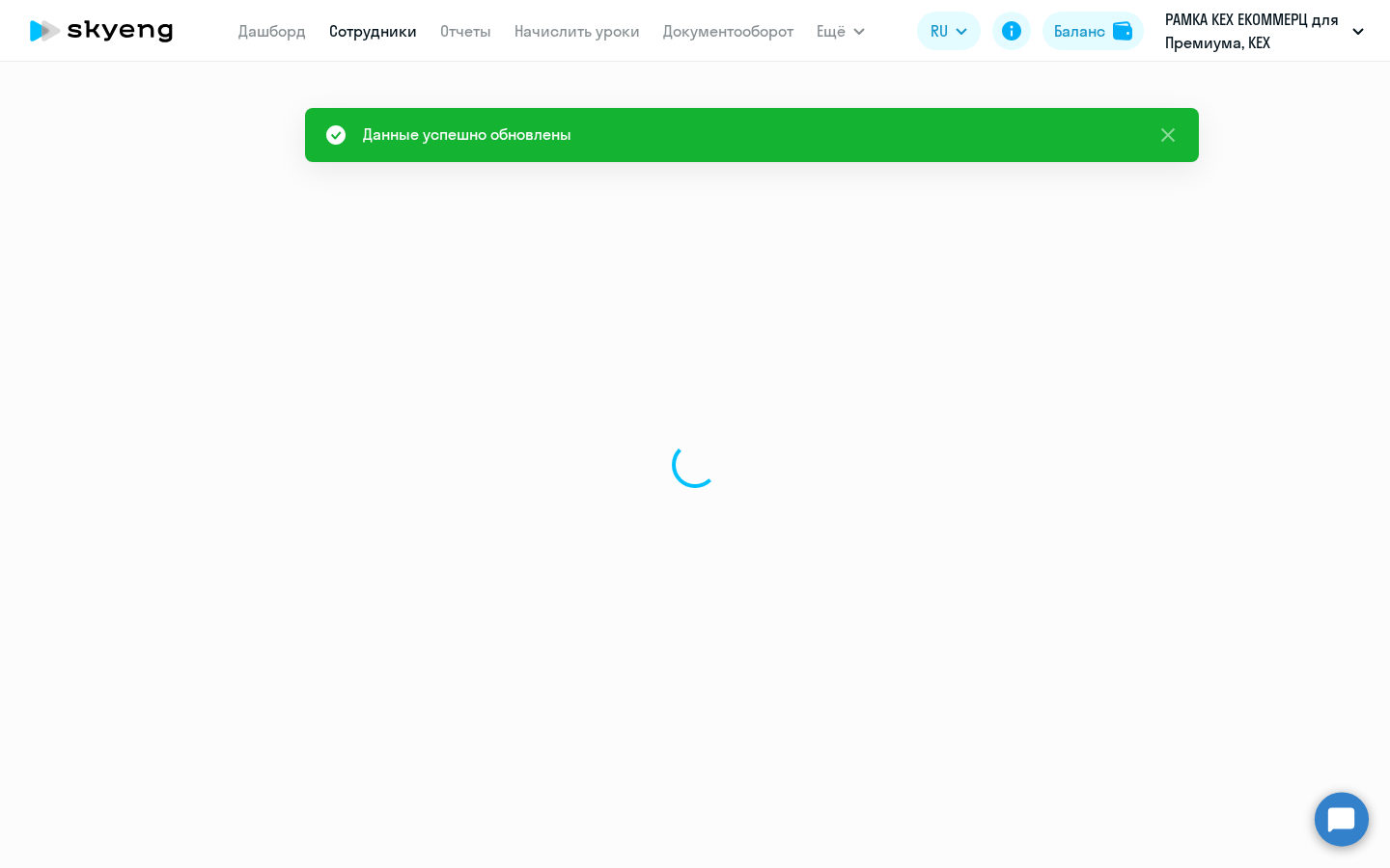
select select "30"
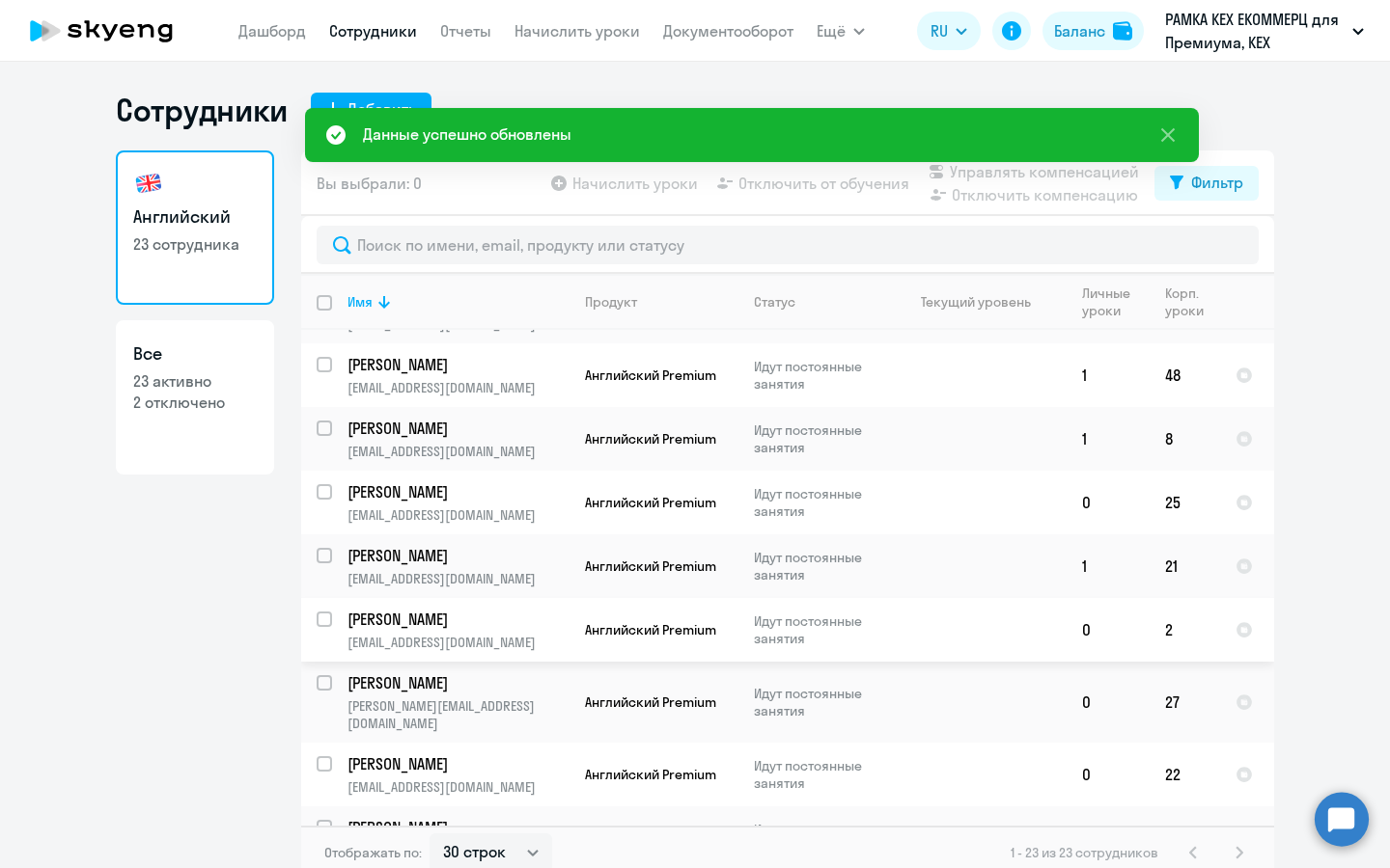
scroll to position [956, 0]
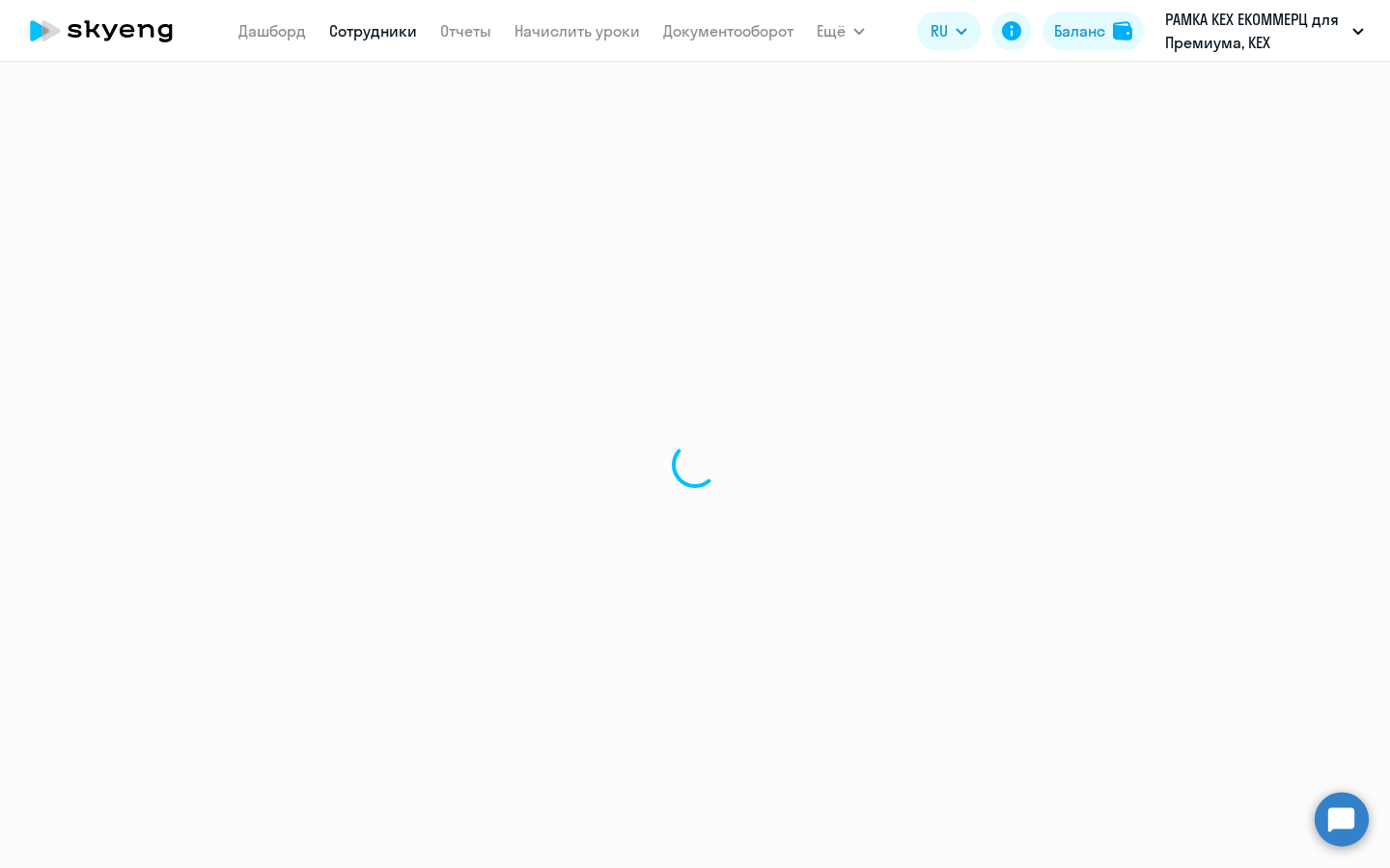
select select "english"
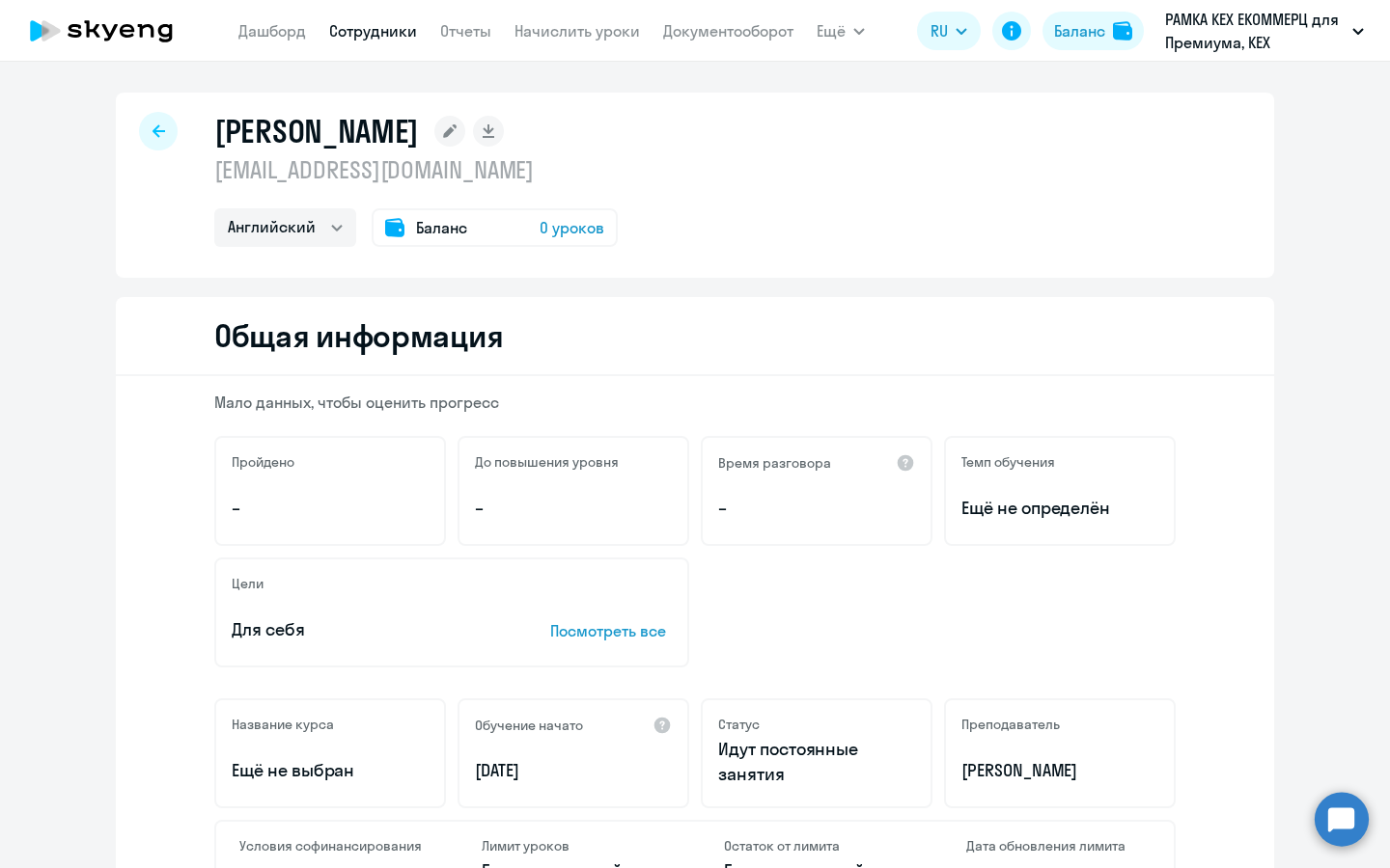
click at [434, 136] on rect at bounding box center [449, 131] width 30 height 30
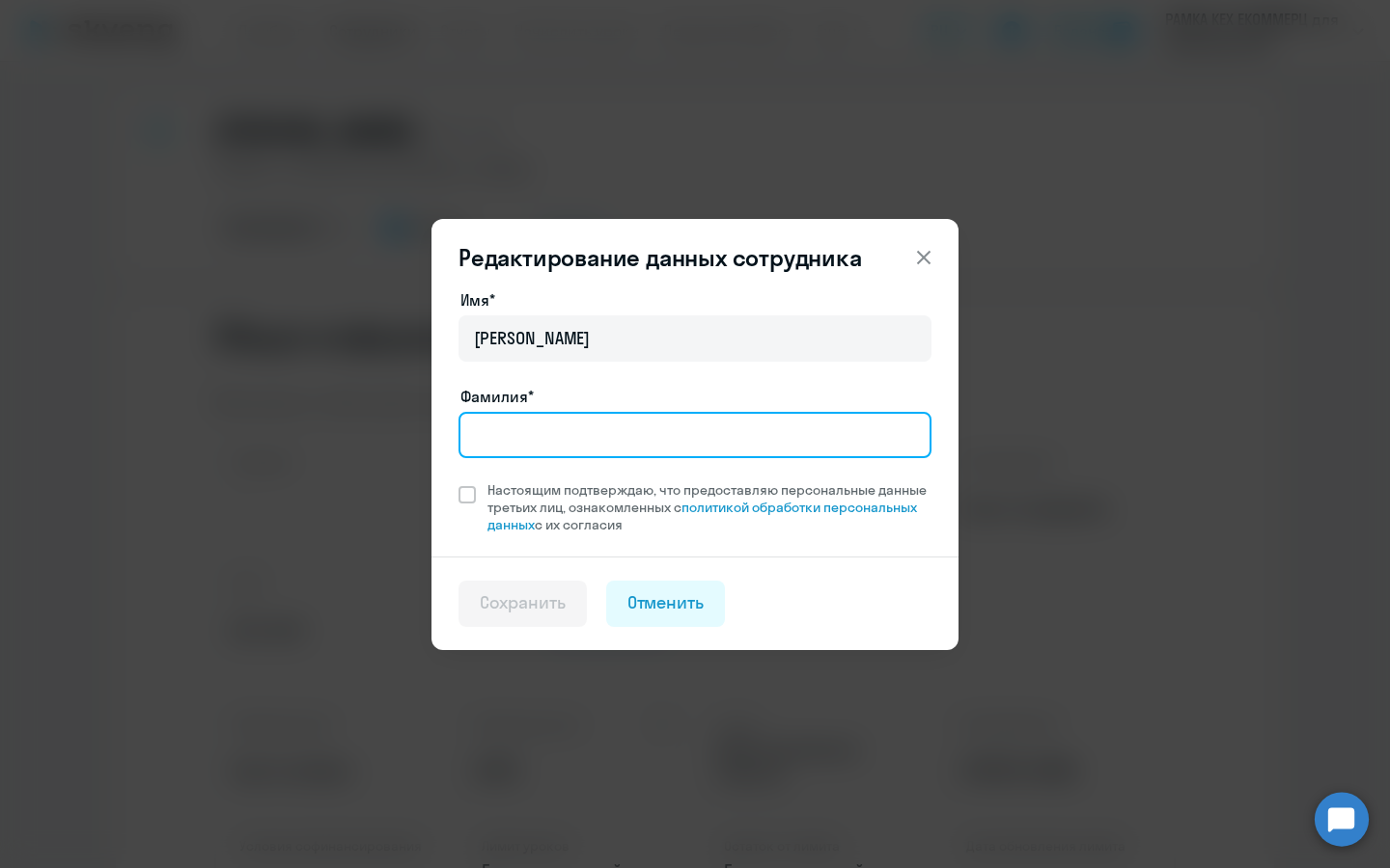
click at [624, 444] on input "Фамилия*" at bounding box center [695, 434] width 473 height 46
type input "[PERSON_NAME]"
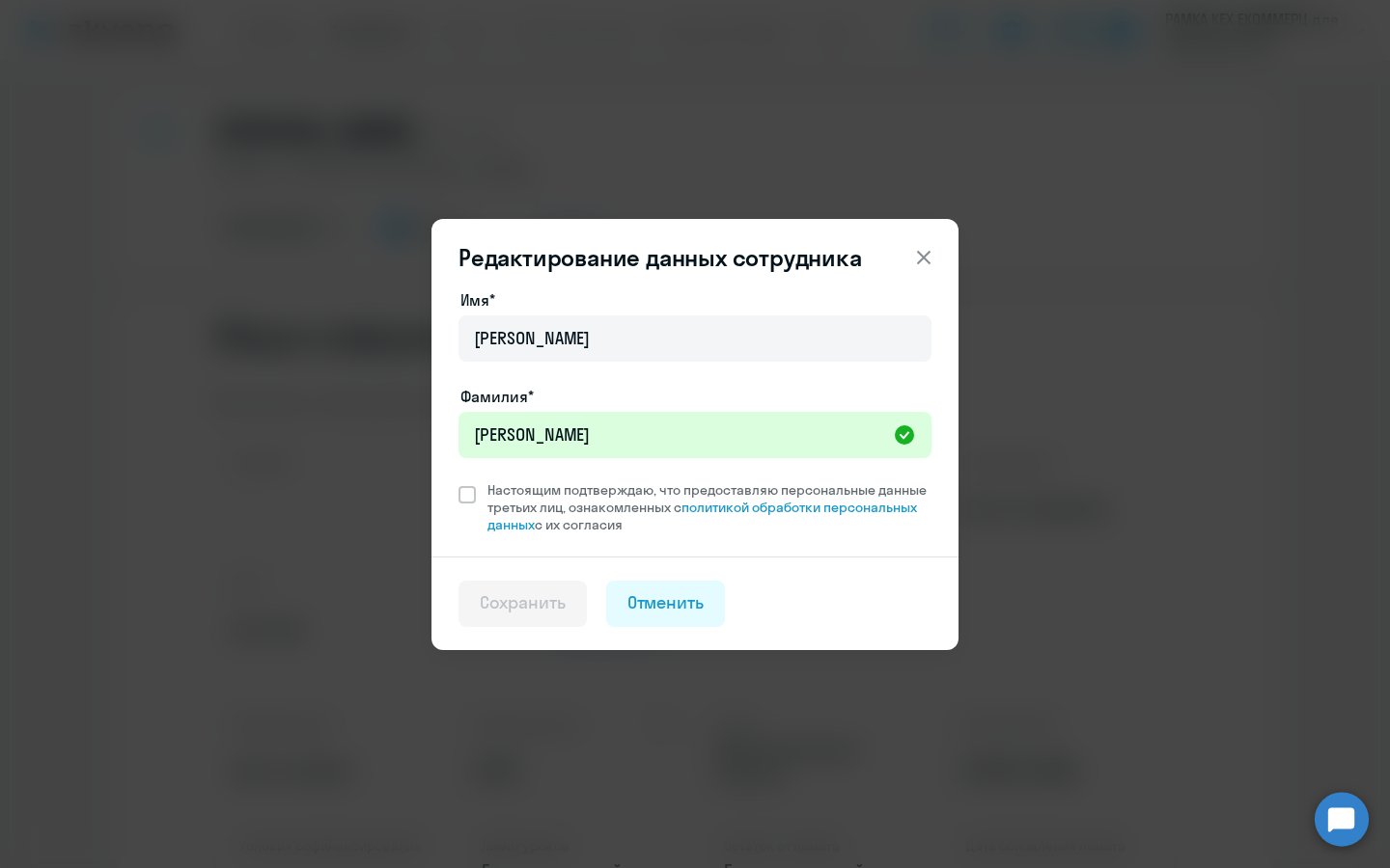
drag, startPoint x: 609, startPoint y: 488, endPoint x: 554, endPoint y: 561, distance: 91.4
click at [609, 488] on span "Настоящим подтверждаю, что предоставляю персональные данные третьих лиц, ознако…" at bounding box center [709, 507] width 444 height 52
click at [459, 481] on input "Настоящим подтверждаю, что предоставляю персональные данные третьих лиц, ознако…" at bounding box center [458, 480] width 1 height 1
checkbox input "true"
click at [529, 586] on button "Сохранить" at bounding box center [523, 603] width 129 height 46
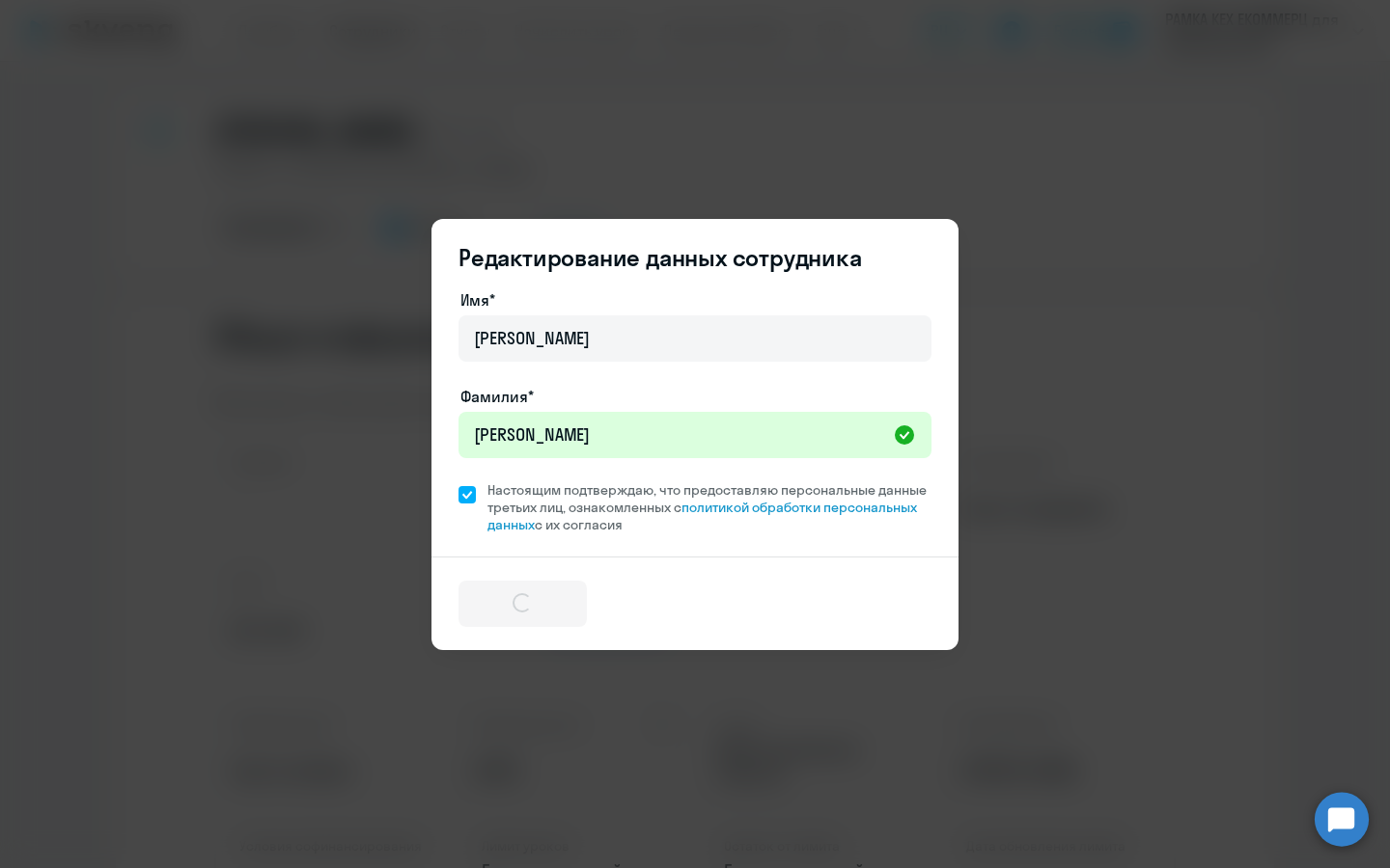
select select "english"
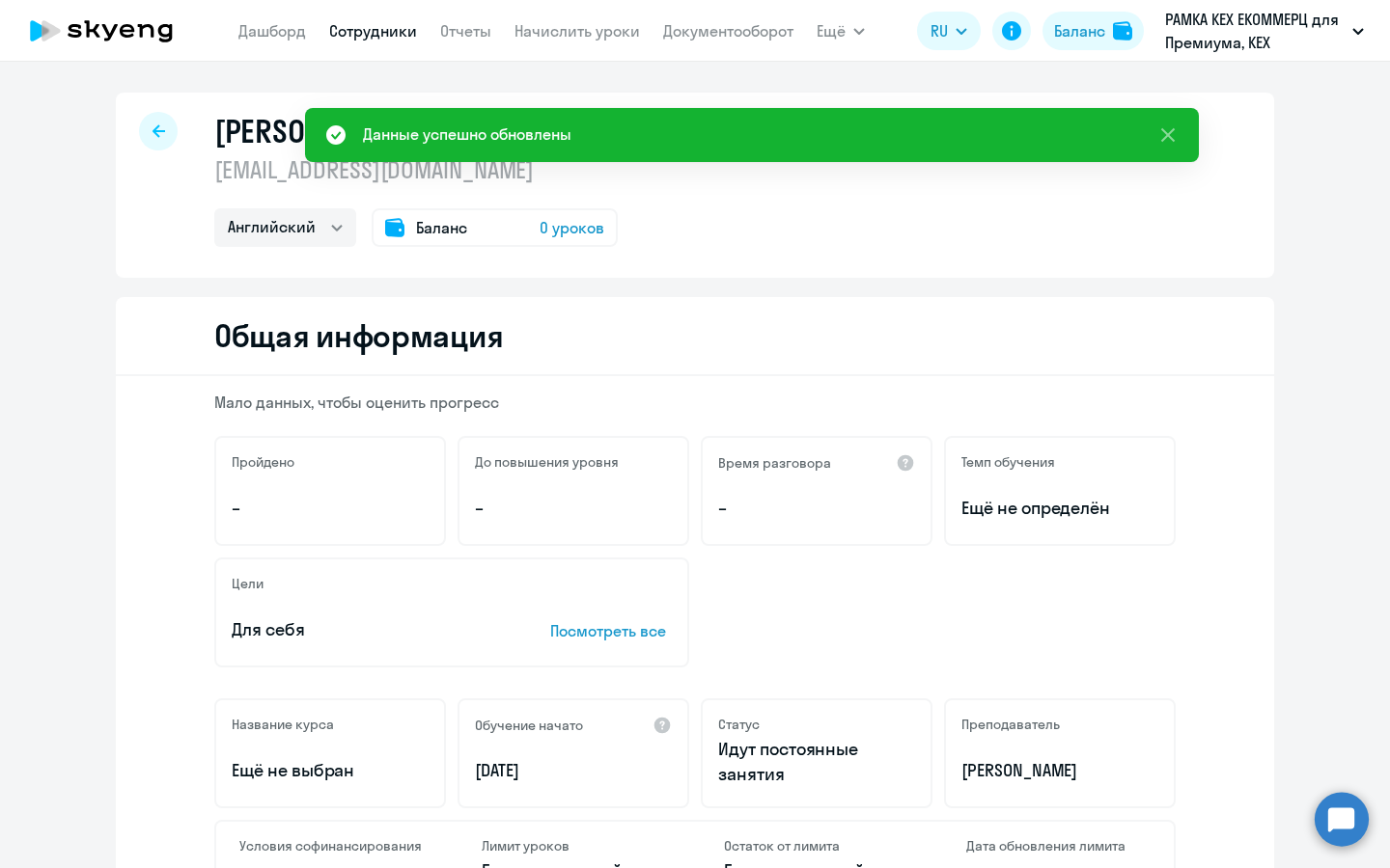
select select "30"
